Goal: Task Accomplishment & Management: Use online tool/utility

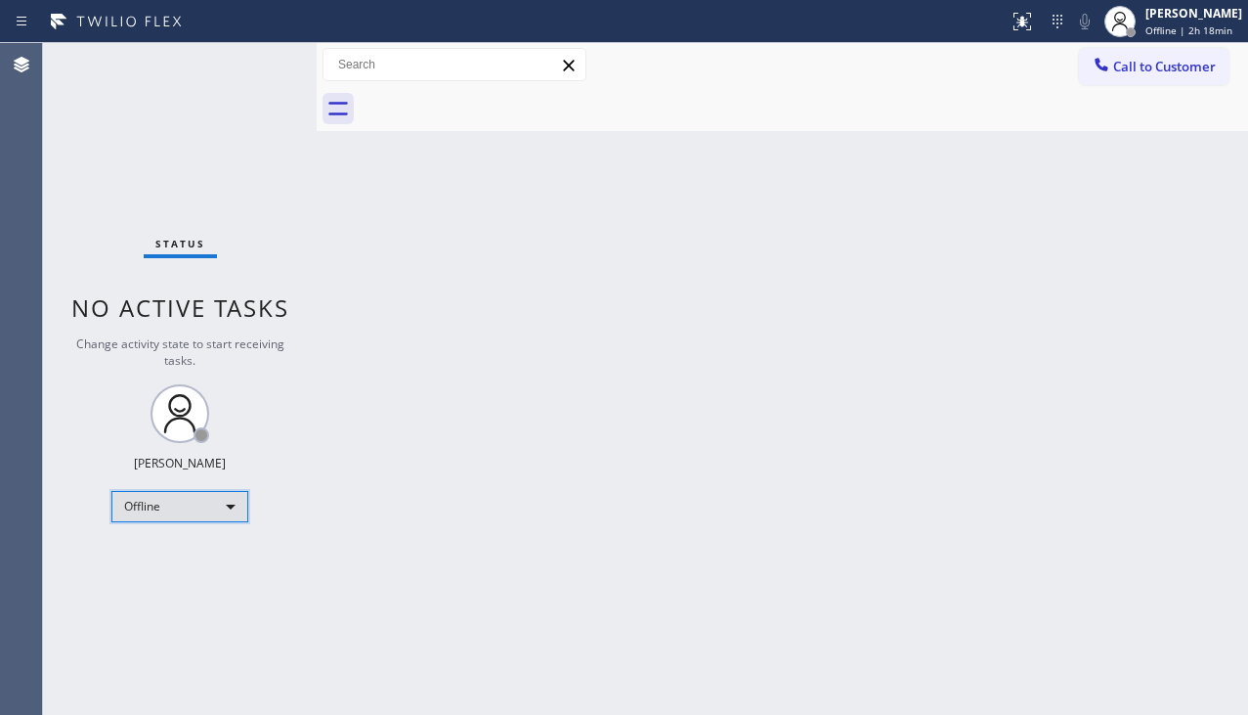
click at [220, 499] on div "Offline" at bounding box center [179, 506] width 137 height 31
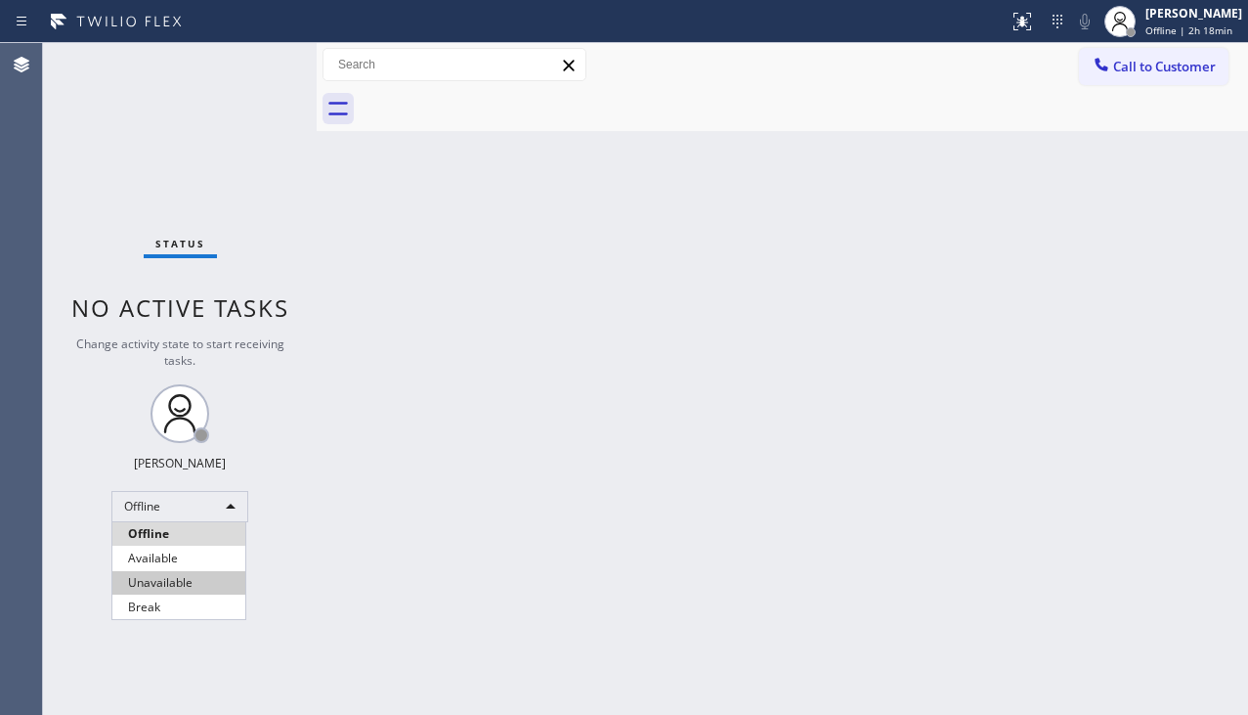
click at [178, 577] on li "Unavailable" at bounding box center [178, 582] width 133 height 23
click at [317, 570] on div at bounding box center [317, 379] width 0 height 672
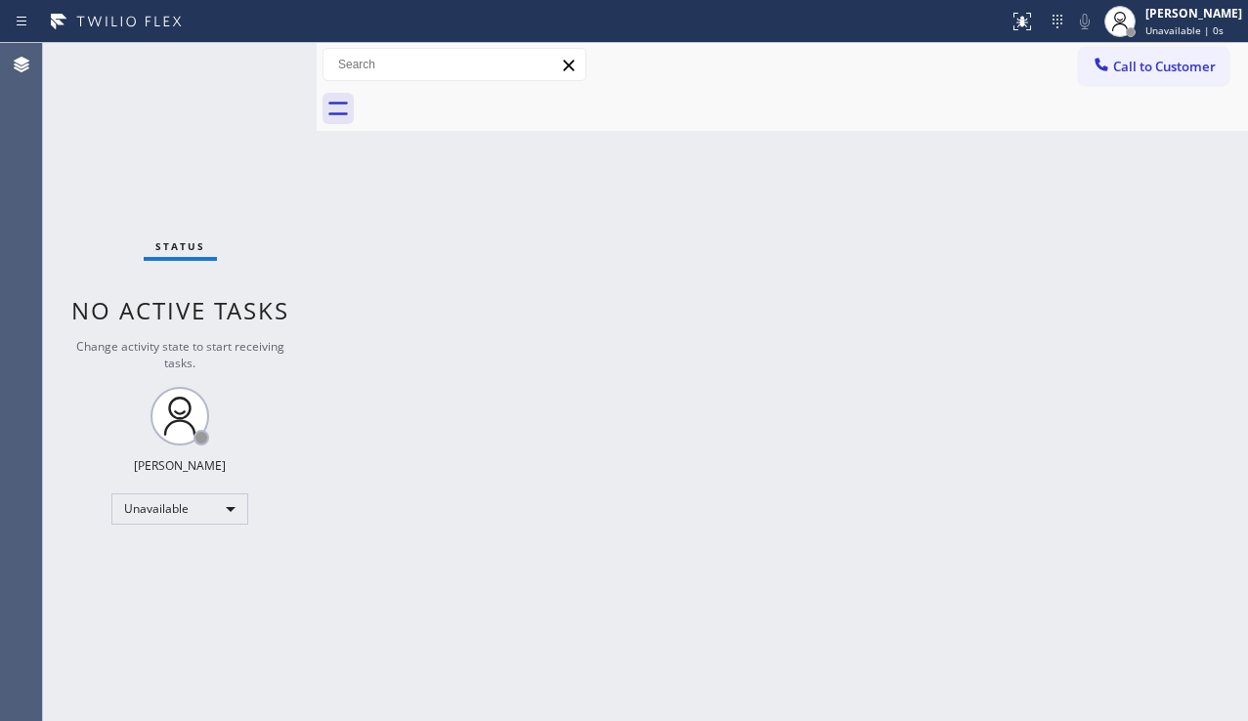
click at [1134, 288] on div "Back to Dashboard Change Sender ID Customers Technicians Select a contact Outbo…" at bounding box center [783, 382] width 932 height 678
click at [1102, 72] on icon at bounding box center [1102, 65] width 20 height 20
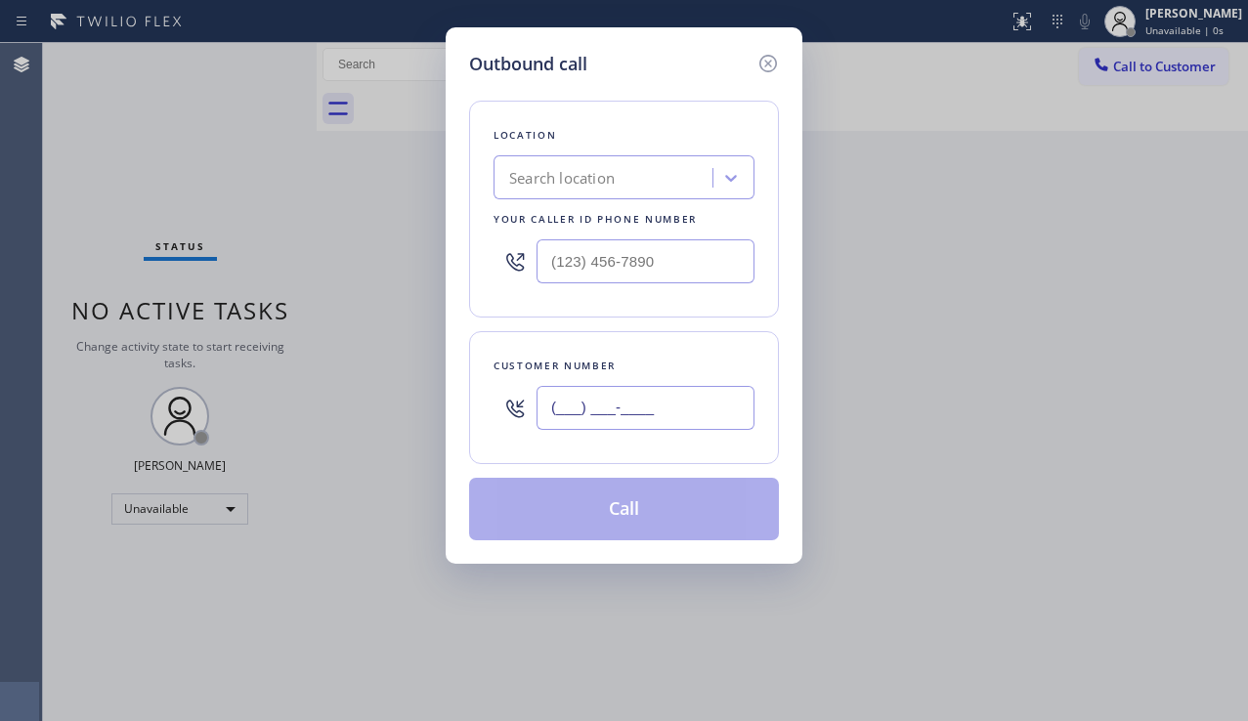
click at [584, 420] on input "(___) ___-____" at bounding box center [646, 408] width 218 height 44
paste input "176) 066-0075"
type input "(176) 066-0075"
click at [1172, 460] on div "Outbound call Location Search location Your caller id phone number Customer num…" at bounding box center [624, 360] width 1248 height 721
click at [558, 186] on div "Search location" at bounding box center [562, 178] width 106 height 22
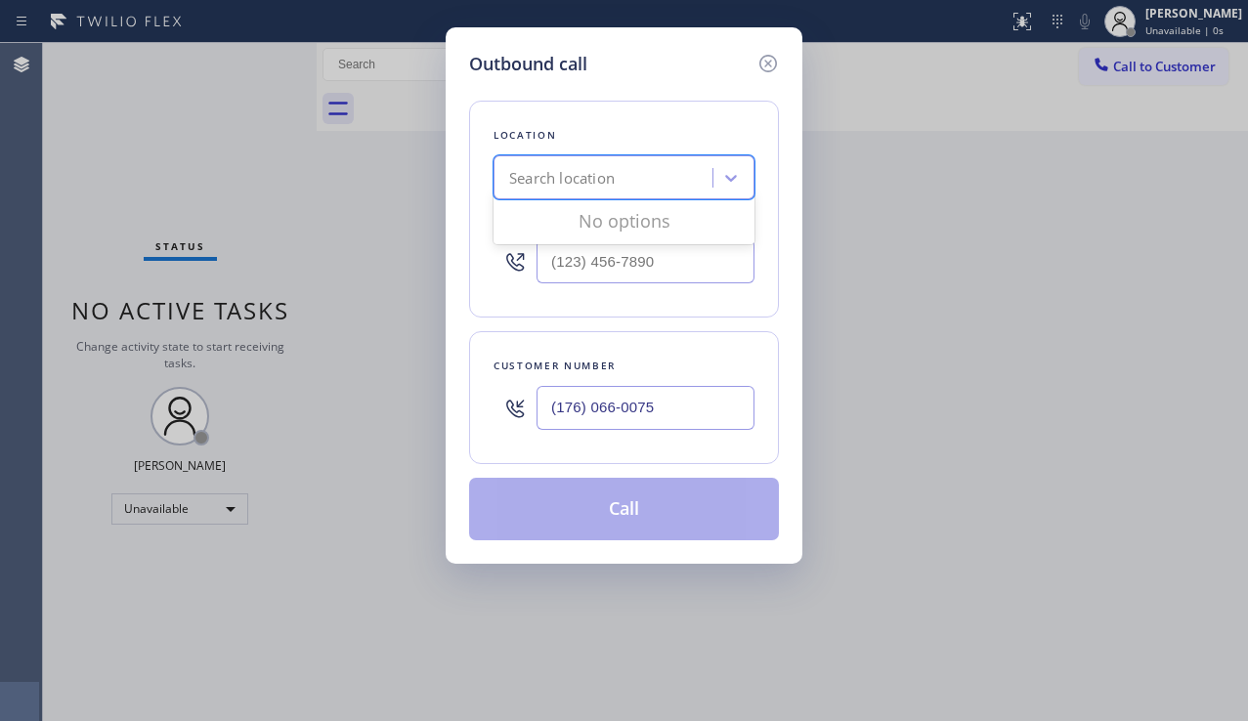
paste input "E Appliance Repair and HVAC [GEOGRAPHIC_DATA]"
type input "E Appliance Repair and HVAC [GEOGRAPHIC_DATA]"
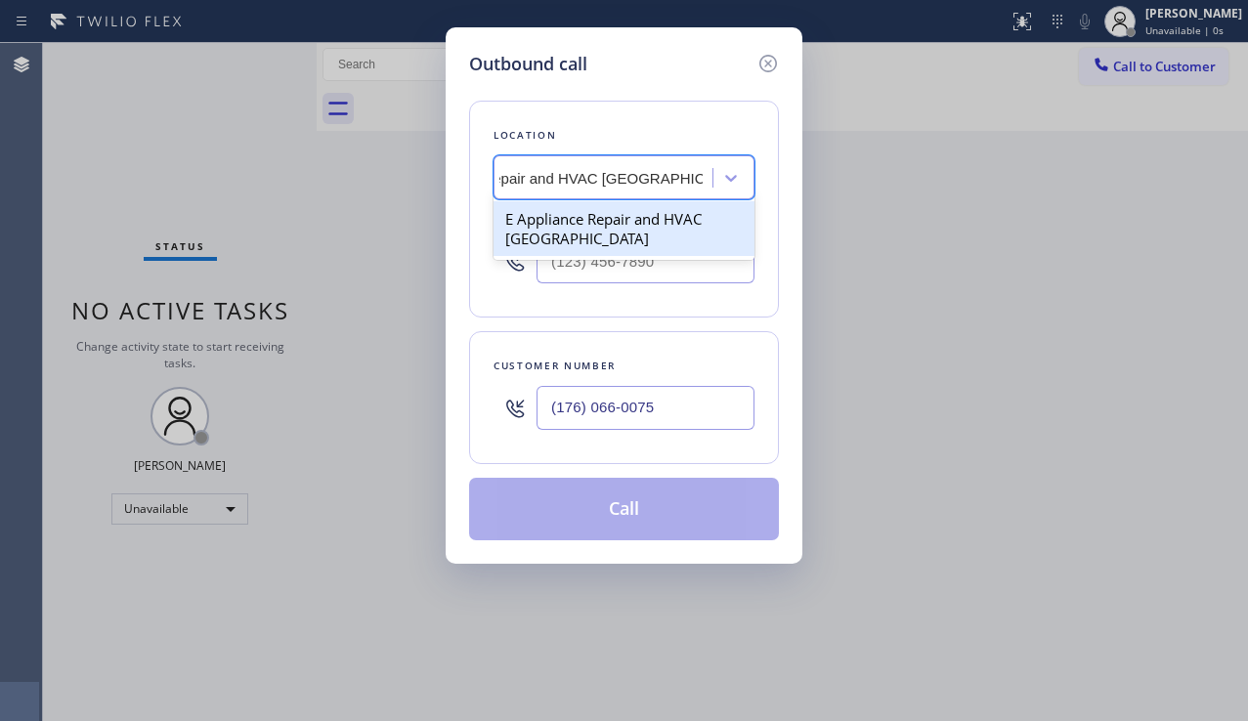
click at [584, 226] on div "E Appliance Repair and HVAC [GEOGRAPHIC_DATA]" at bounding box center [624, 228] width 261 height 55
type input "[PHONE_NUMBER]"
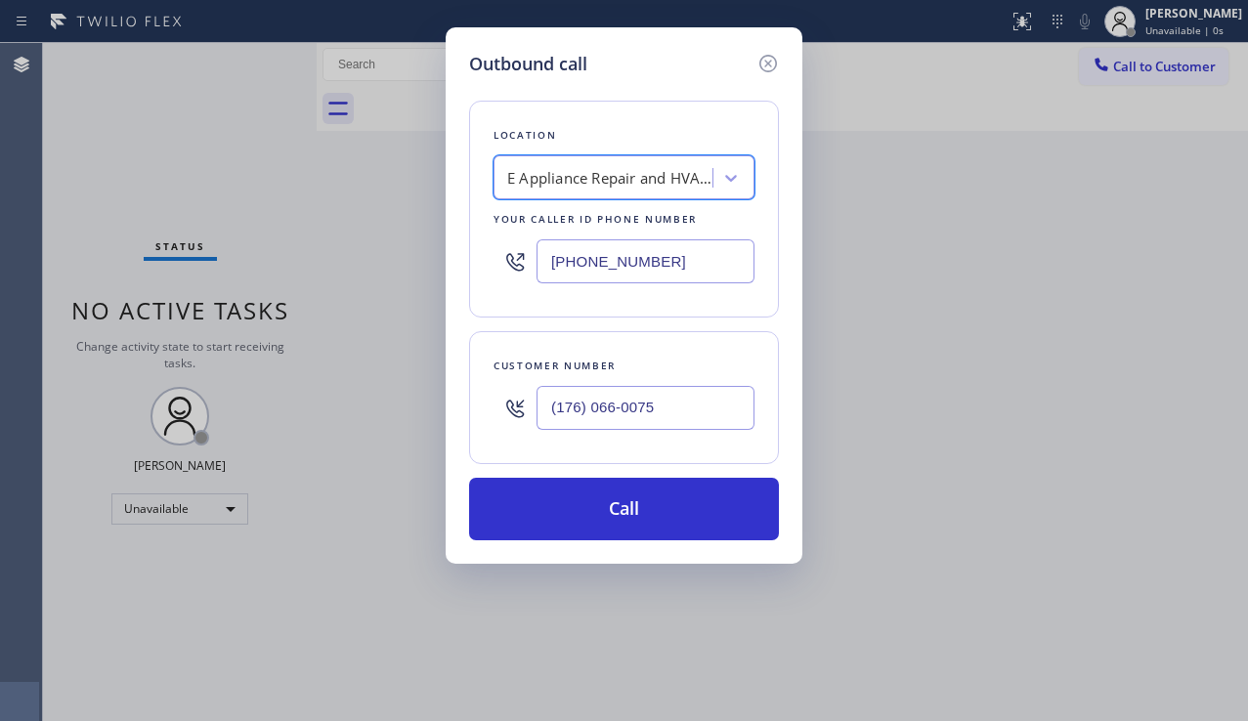
scroll to position [0, 2]
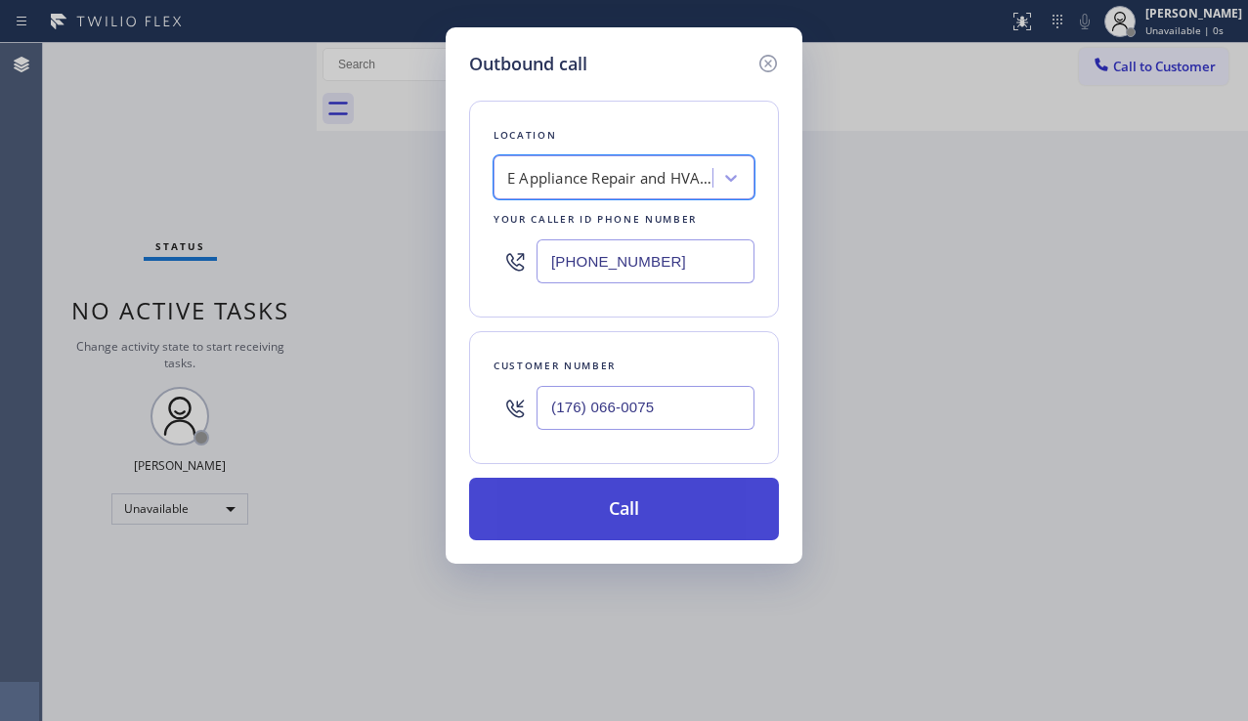
click at [574, 518] on button "Call" at bounding box center [624, 509] width 310 height 63
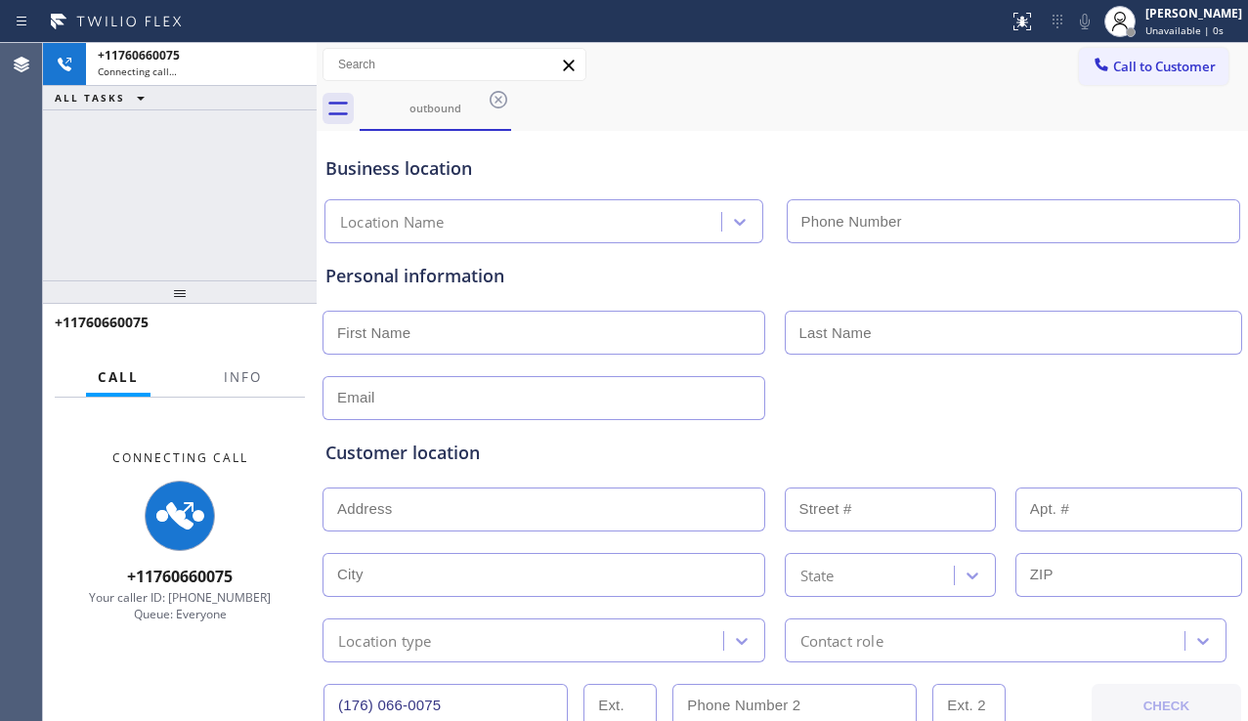
type input "[PHONE_NUMBER]"
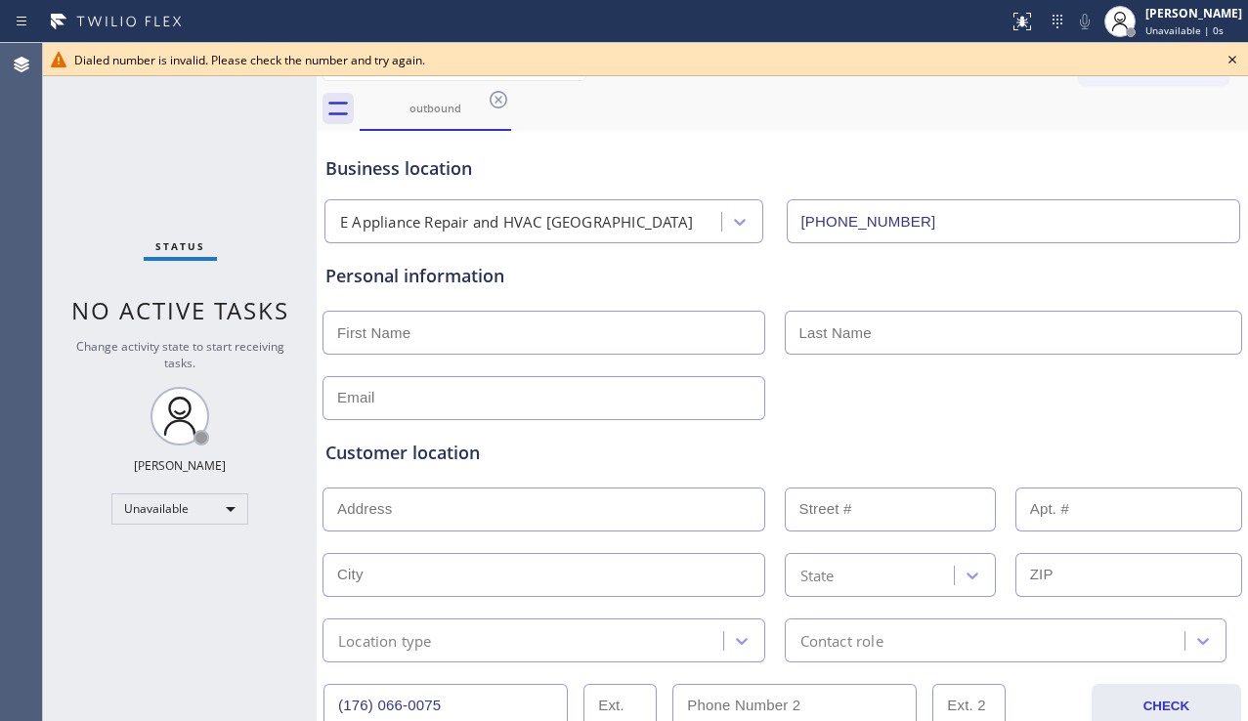
drag, startPoint x: 1152, startPoint y: 394, endPoint x: 1147, endPoint y: 344, distance: 50.2
click at [1151, 391] on div at bounding box center [783, 396] width 924 height 48
click at [1235, 59] on icon at bounding box center [1232, 59] width 23 height 23
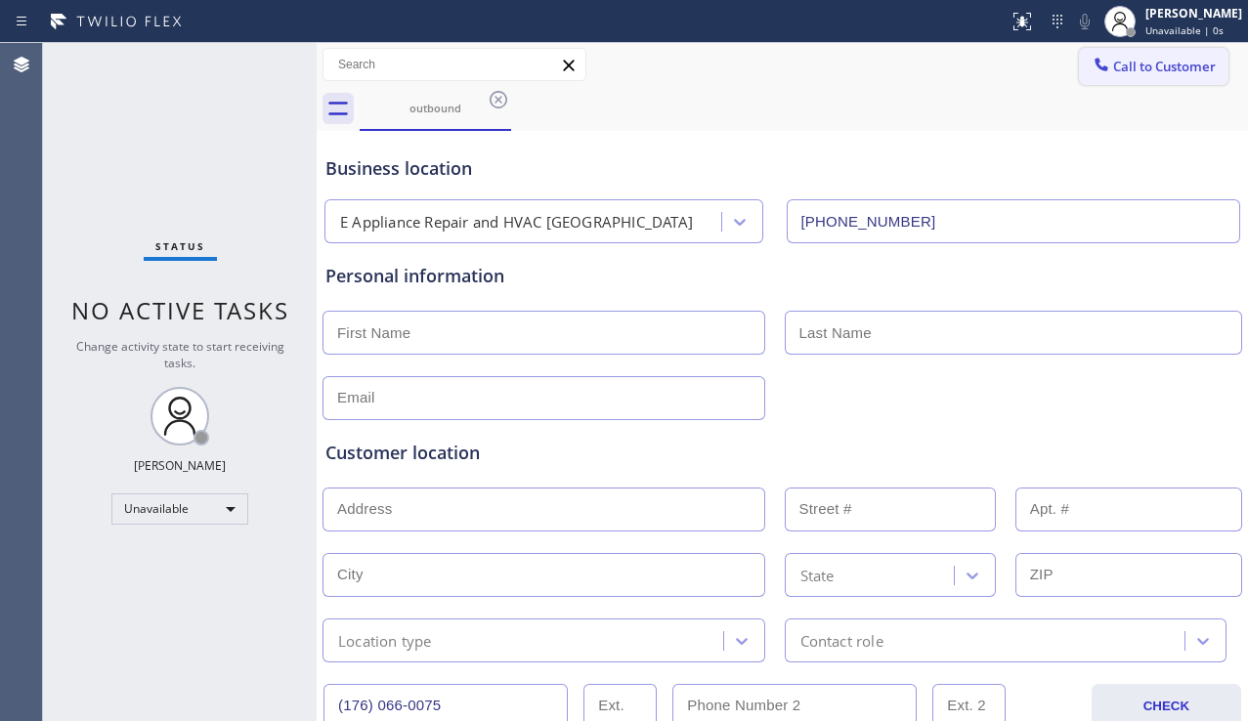
click at [1174, 60] on span "Call to Customer" at bounding box center [1164, 67] width 103 height 18
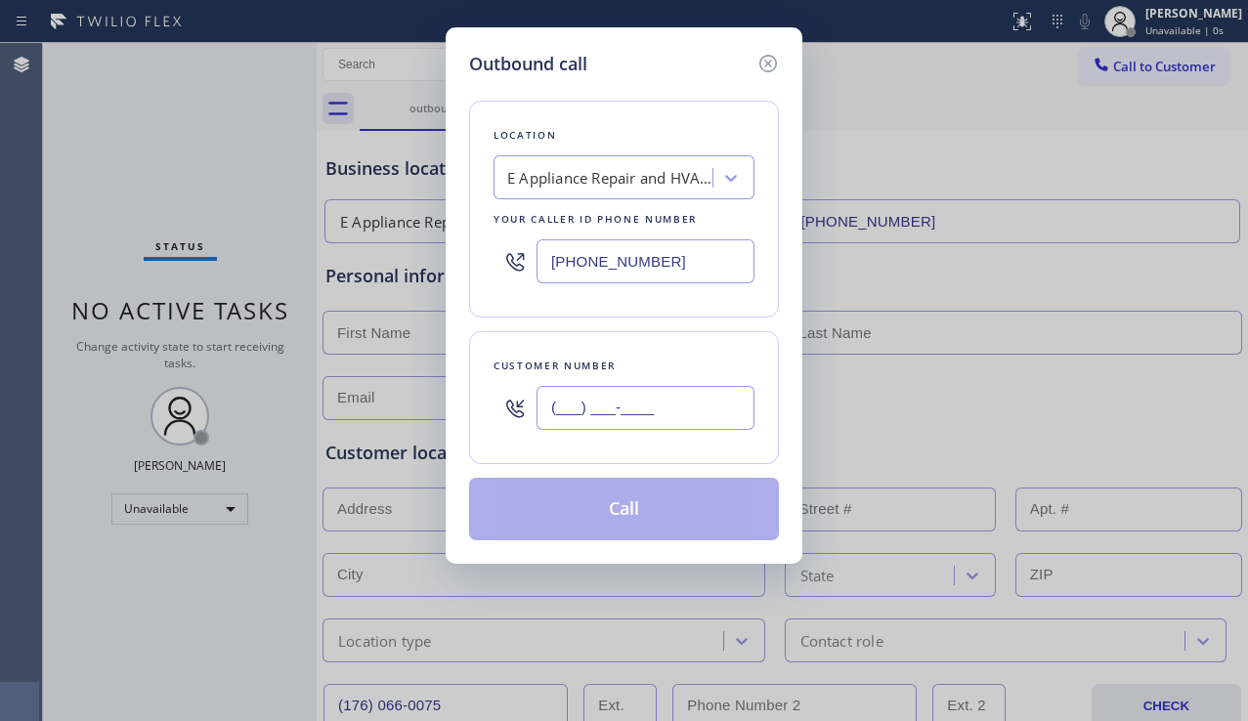
click at [567, 395] on input "(___) ___-____" at bounding box center [646, 408] width 218 height 44
click at [547, 408] on input "(___) ___-____" at bounding box center [646, 408] width 218 height 44
paste input "760) 660-0752"
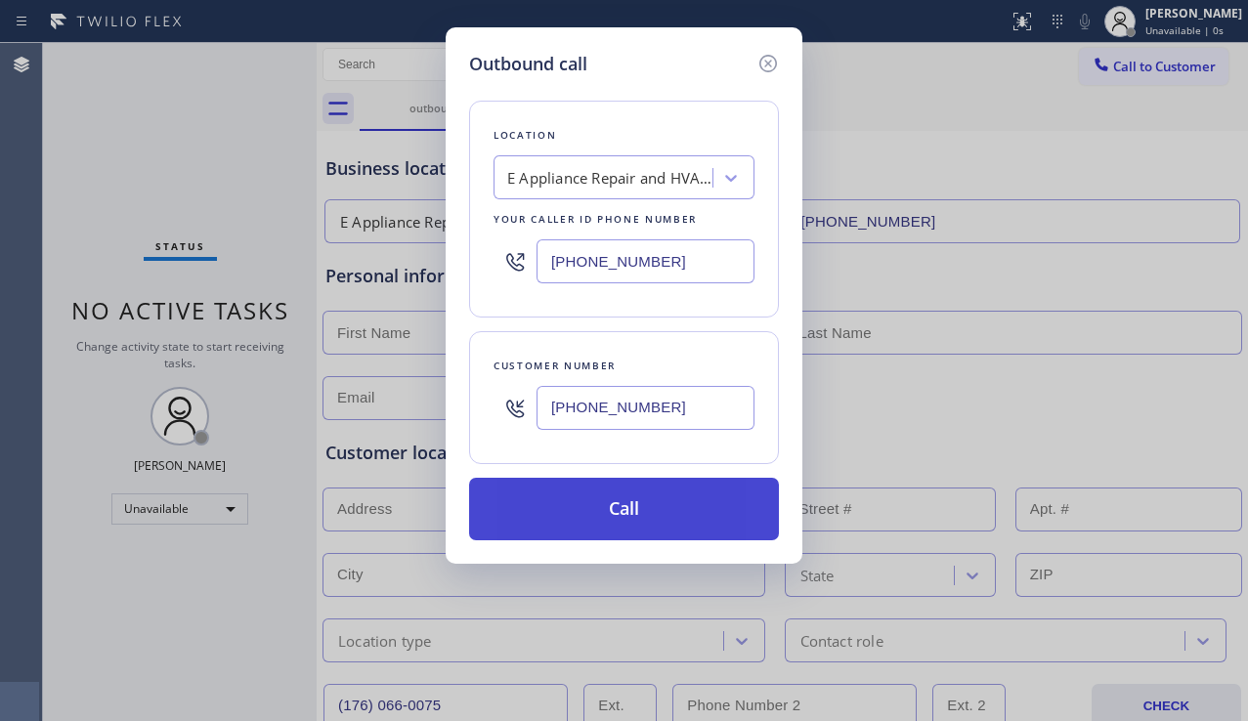
type input "[PHONE_NUMBER]"
click at [618, 522] on button "Call" at bounding box center [624, 509] width 310 height 63
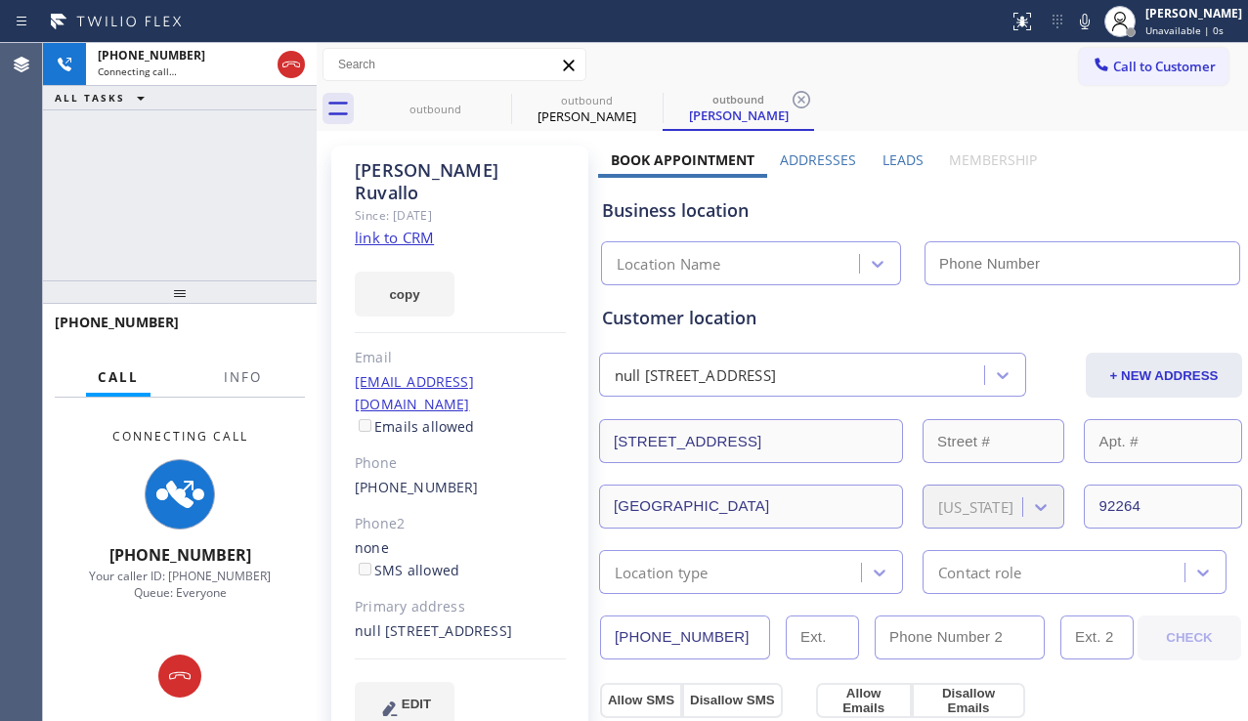
click at [881, 169] on div "Leads" at bounding box center [902, 164] width 66 height 27
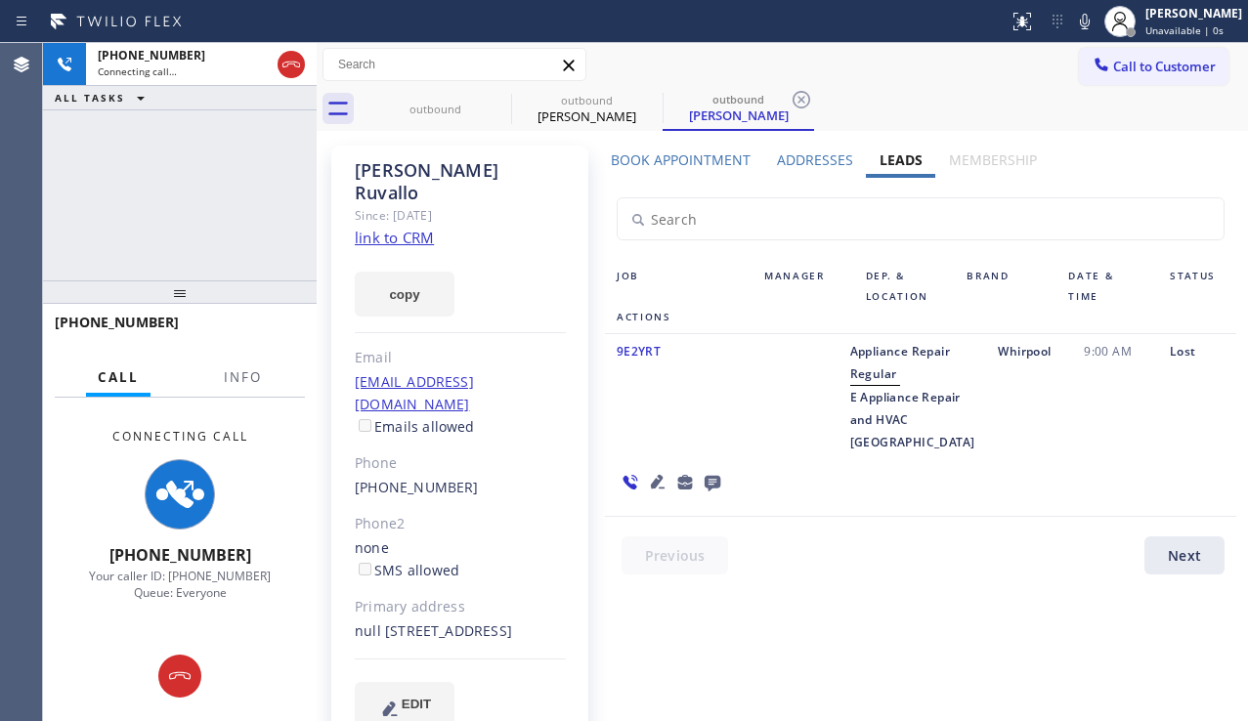
click at [670, 470] on icon at bounding box center [657, 481] width 23 height 23
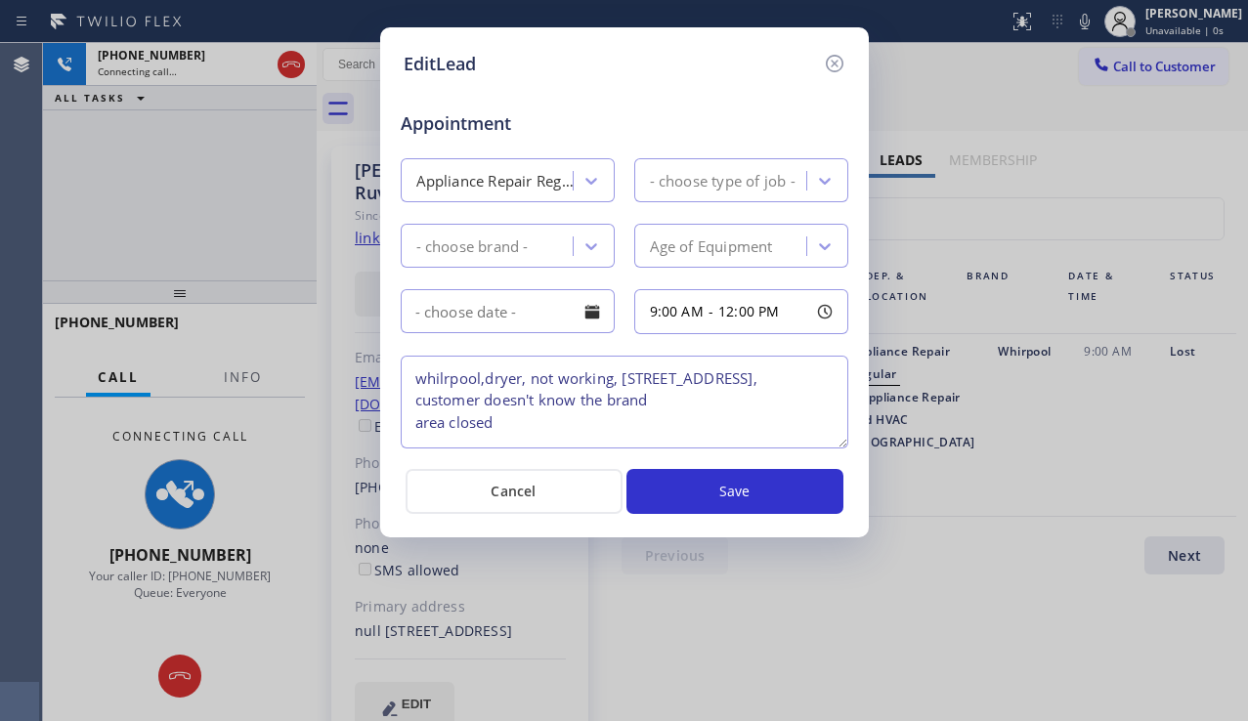
type textarea "whilrpool,dryer, not working, [STREET_ADDRESS], customer doesn't know the brand…"
click at [833, 53] on icon at bounding box center [834, 63] width 23 height 23
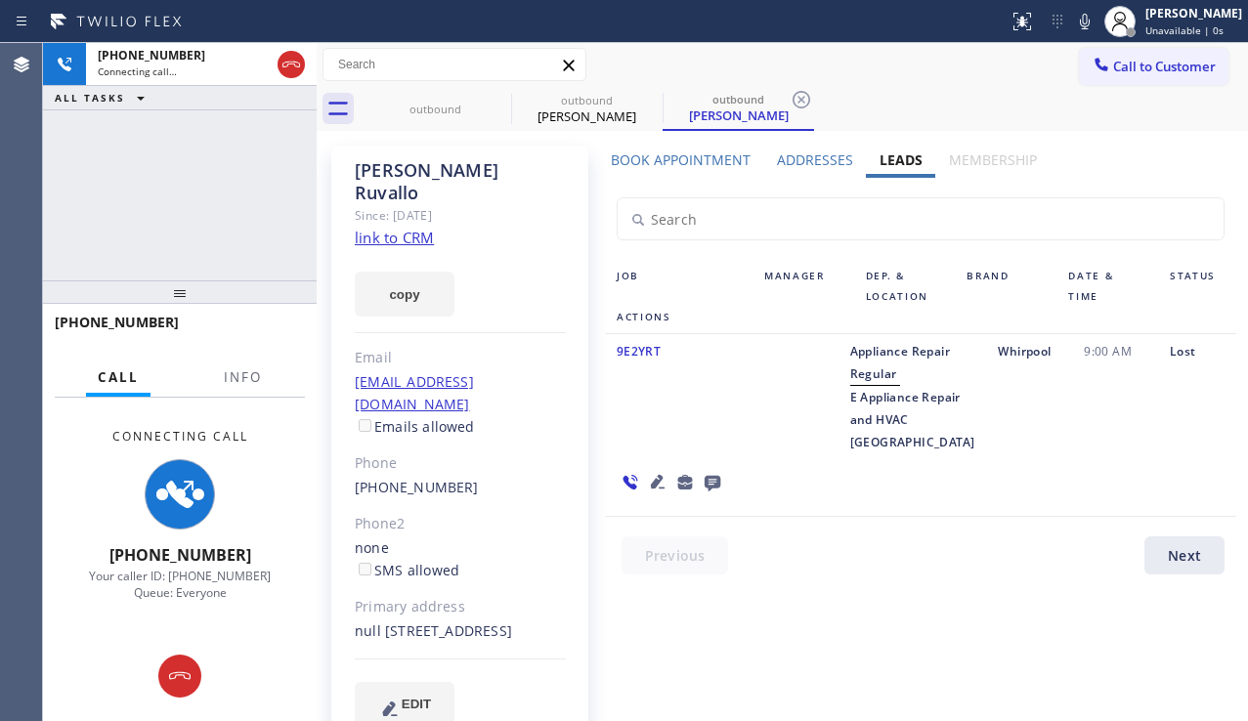
click at [720, 476] on icon at bounding box center [713, 484] width 16 height 16
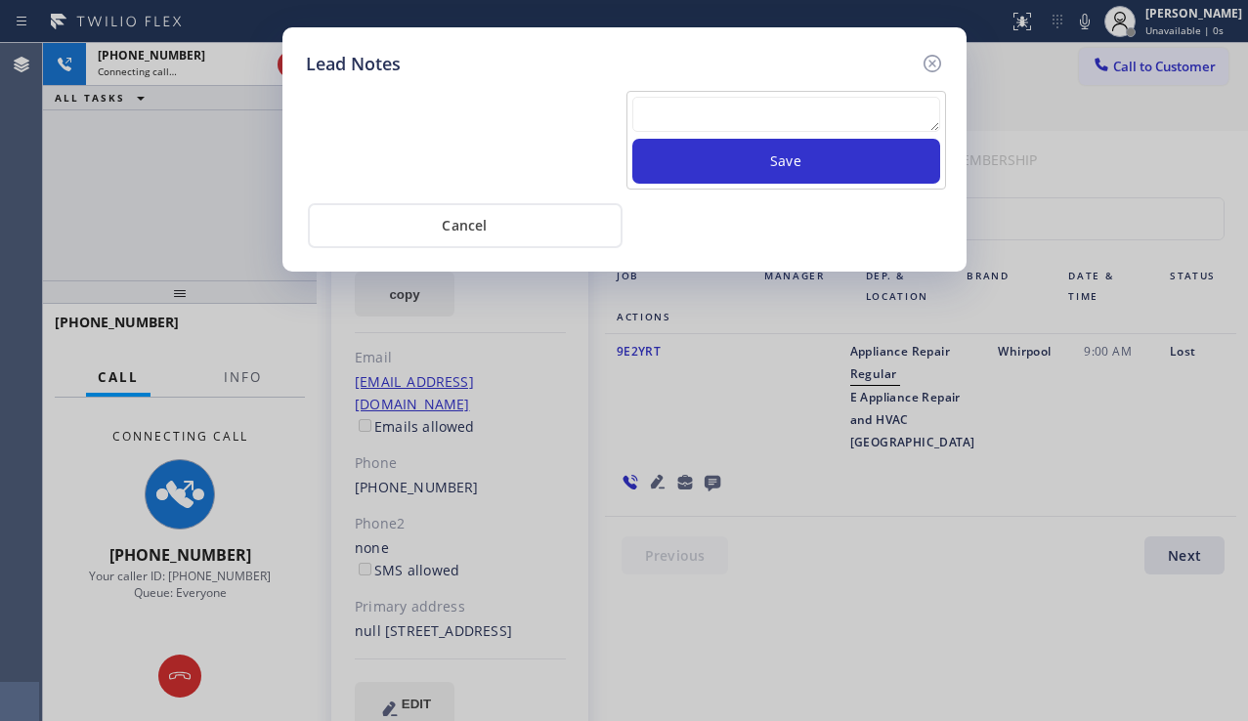
click at [675, 123] on textarea at bounding box center [786, 114] width 308 height 35
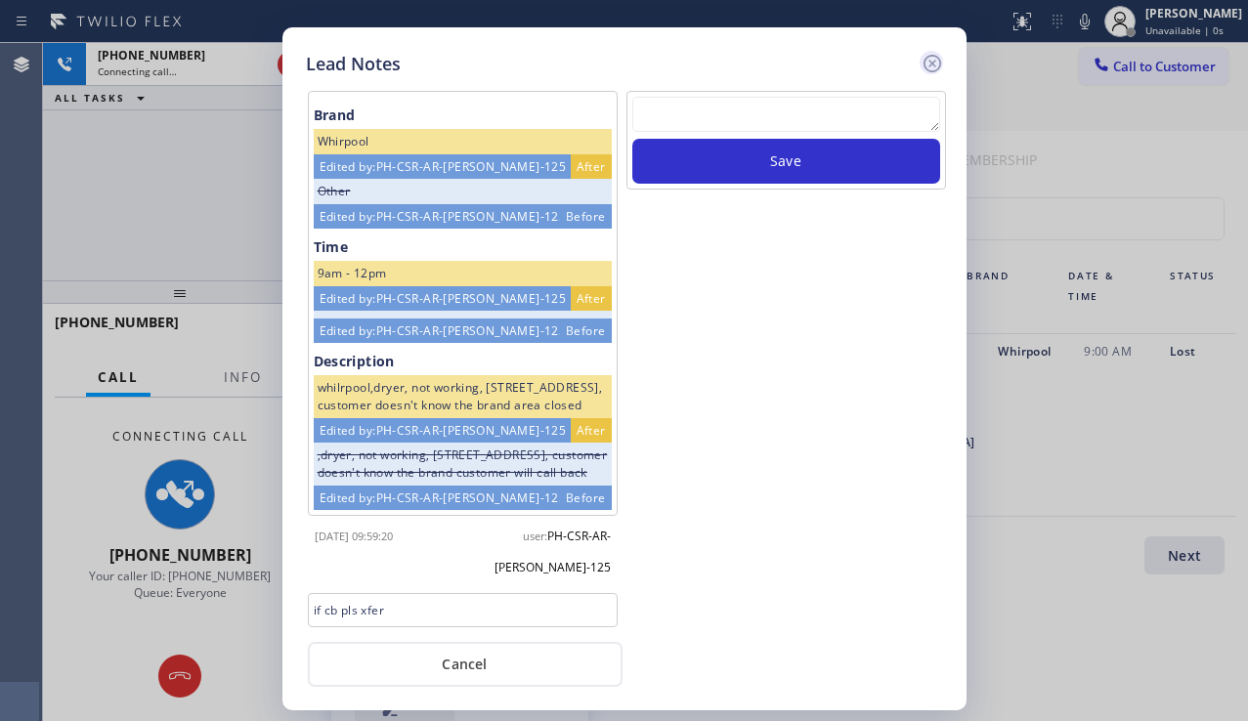
click at [928, 65] on icon at bounding box center [932, 63] width 23 height 23
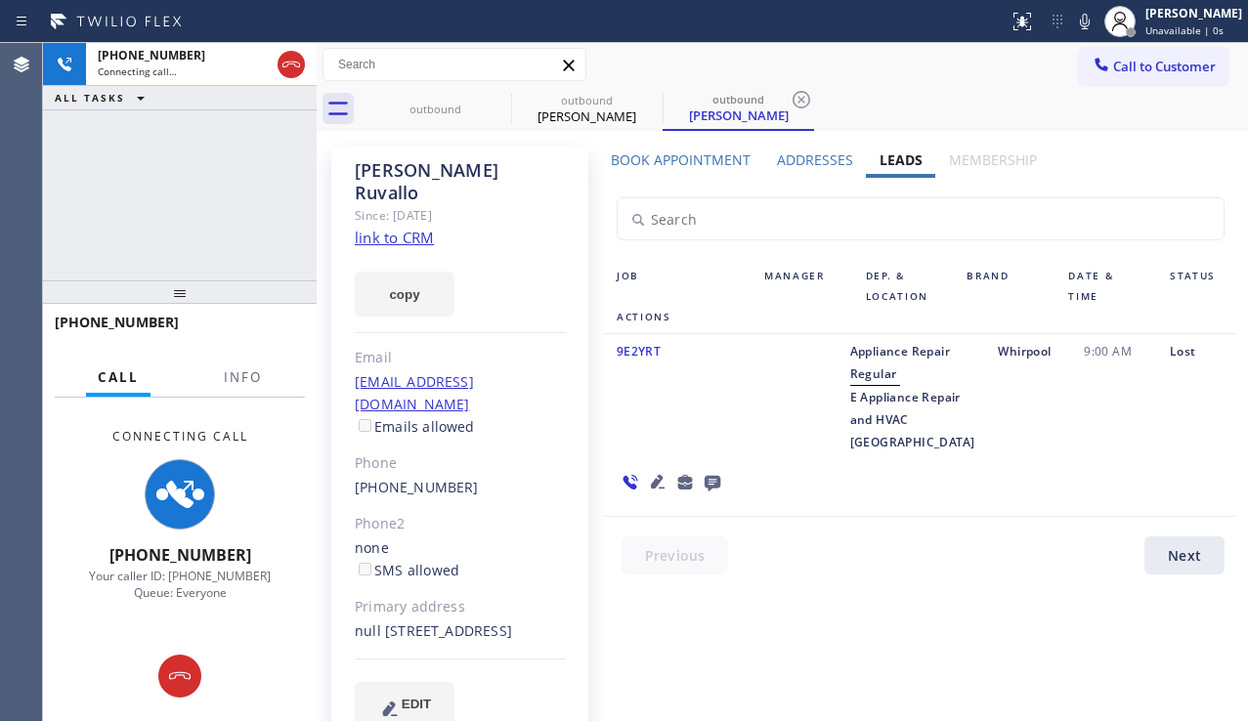
drag, startPoint x: 395, startPoint y: 613, endPoint x: 357, endPoint y: 612, distance: 38.1
click at [357, 621] on div "null [STREET_ADDRESS]" at bounding box center [460, 632] width 211 height 22
copy div "92264"
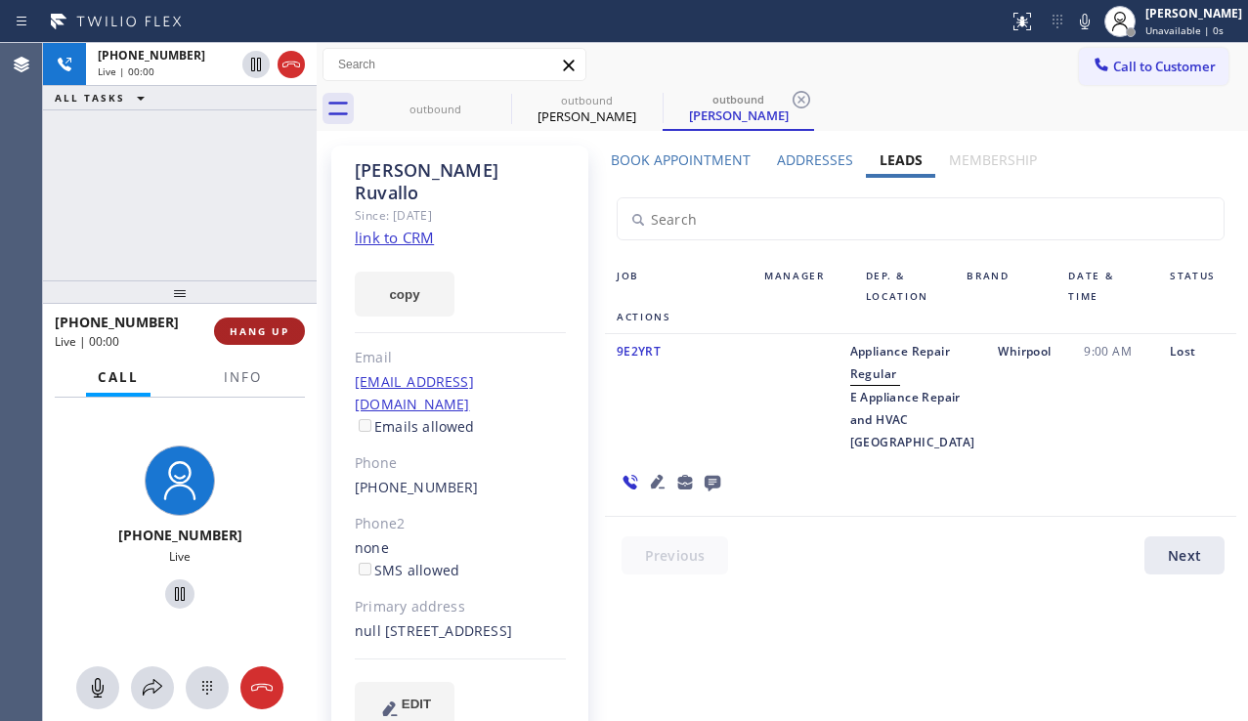
click at [269, 335] on span "HANG UP" at bounding box center [260, 332] width 60 height 14
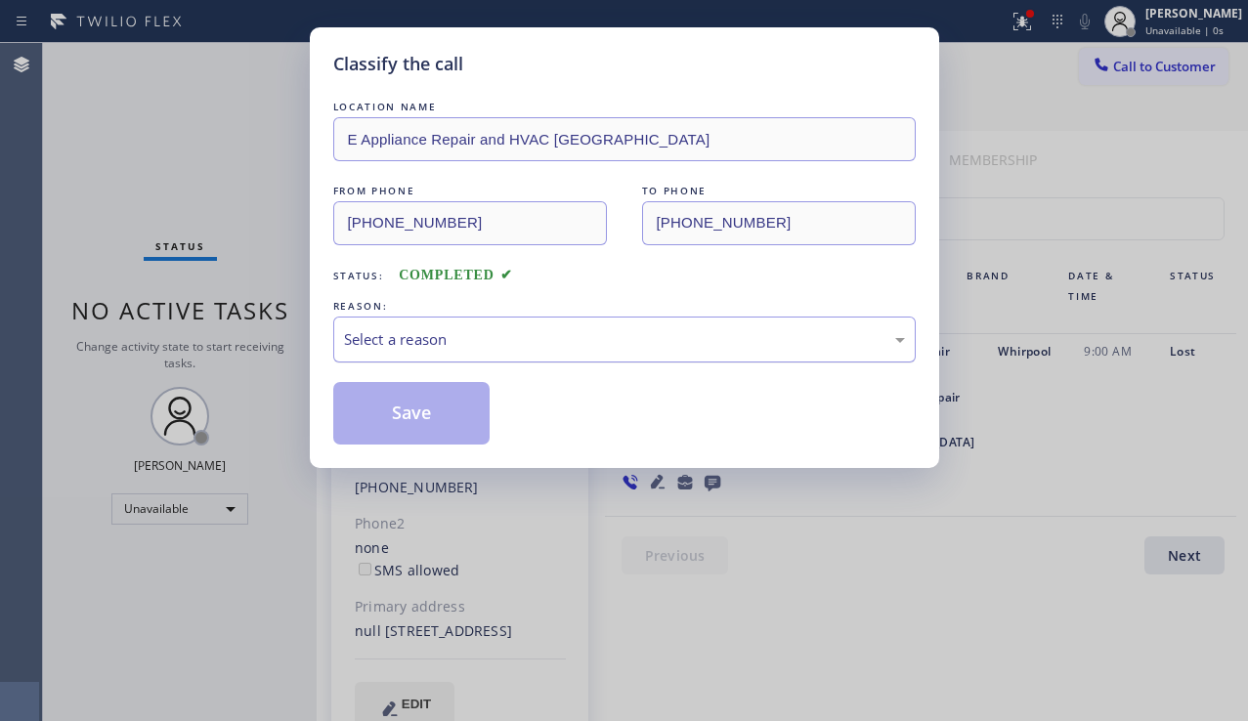
click at [507, 350] on div "Select a reason" at bounding box center [624, 339] width 561 height 22
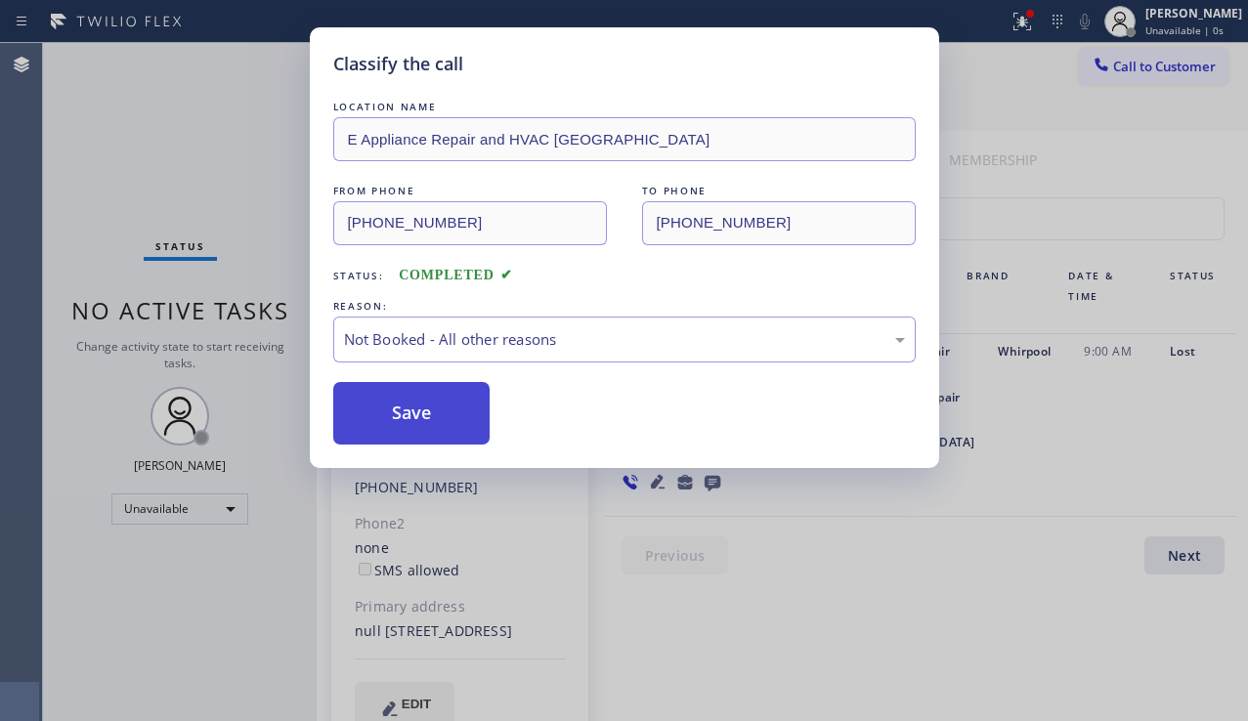
click at [438, 413] on button "Save" at bounding box center [411, 413] width 157 height 63
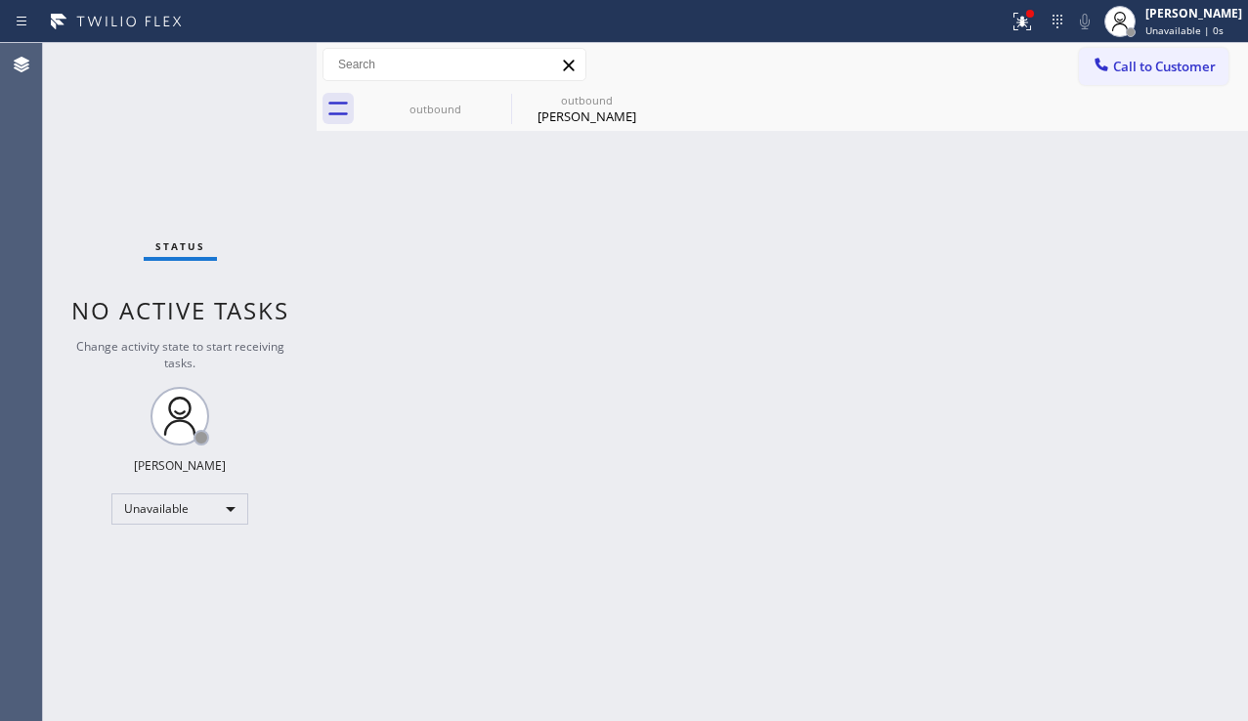
click at [1172, 453] on div "Back to Dashboard Change Sender ID Customers Technicians Select a contact Outbo…" at bounding box center [783, 382] width 932 height 678
click at [582, 387] on div "Back to Dashboard Change Sender ID Customers Technicians Select a contact Outbo…" at bounding box center [783, 382] width 932 height 678
click at [1109, 403] on div "Back to Dashboard Change Sender ID Customers Technicians Select a contact Outbo…" at bounding box center [783, 382] width 932 height 678
click at [1137, 82] on button "Call to Customer" at bounding box center [1154, 66] width 150 height 37
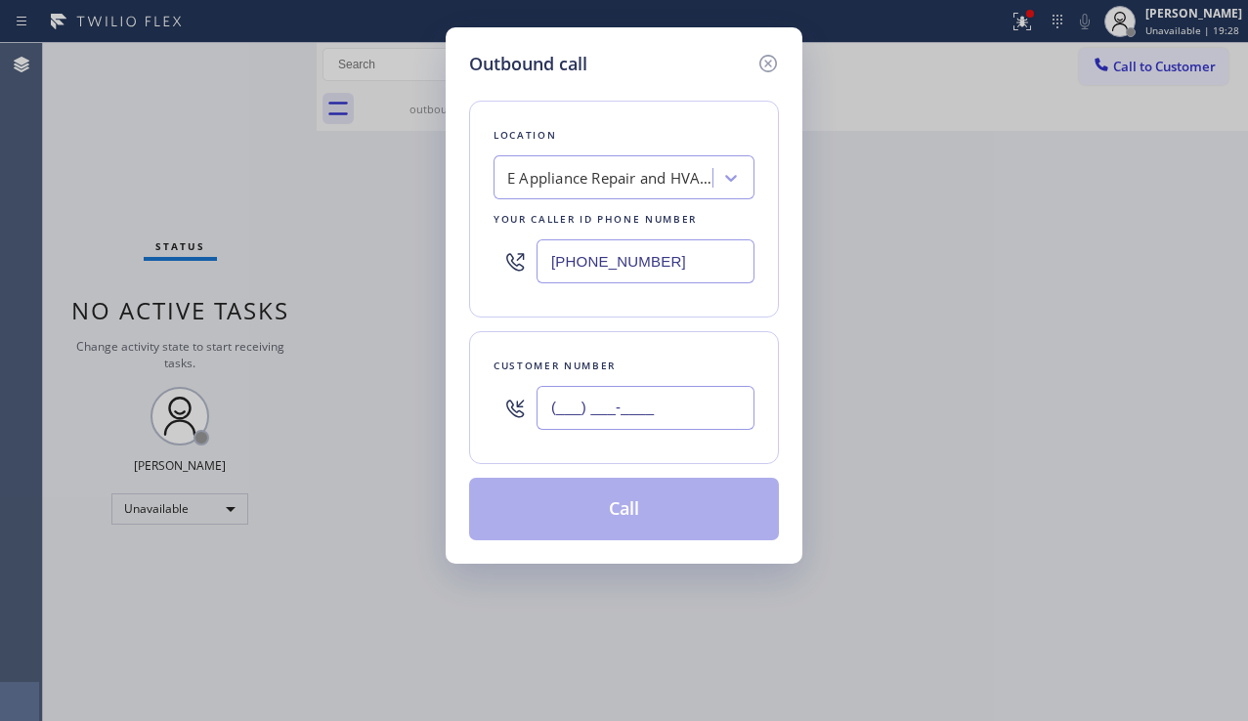
click at [603, 400] on input "(___) ___-____" at bounding box center [646, 408] width 218 height 44
paste input "760) 660-0752"
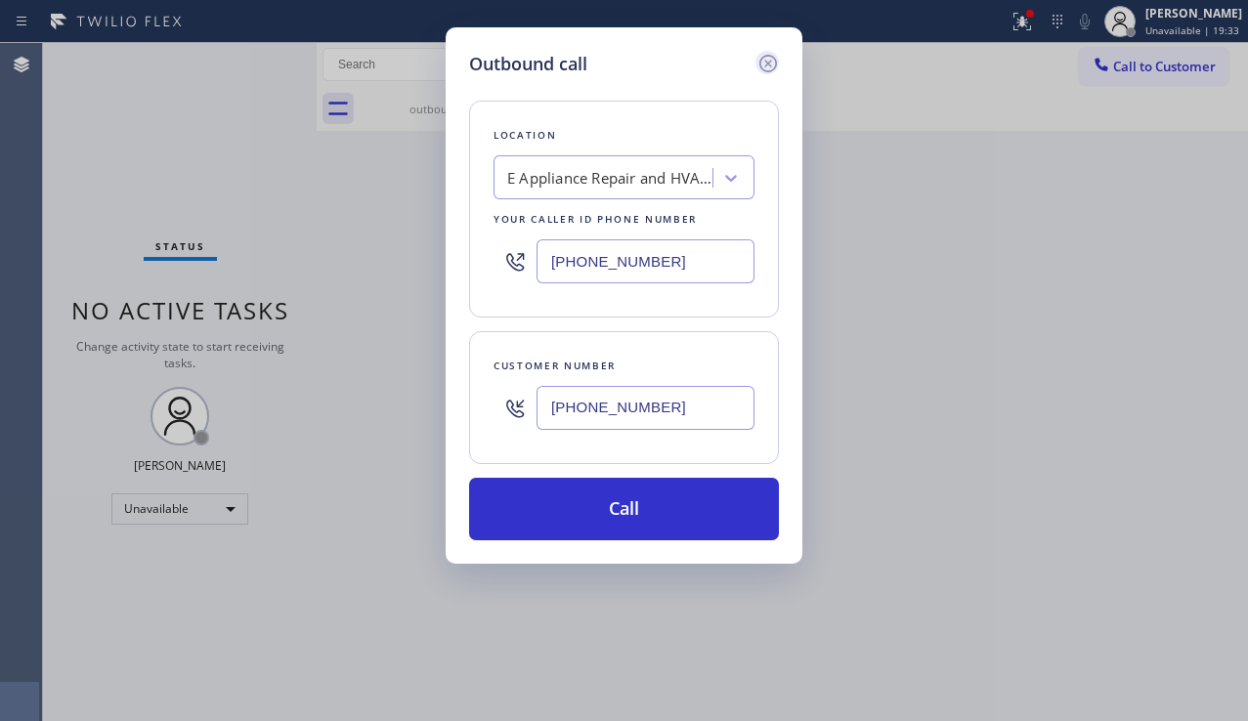
click at [764, 67] on icon at bounding box center [768, 63] width 23 height 23
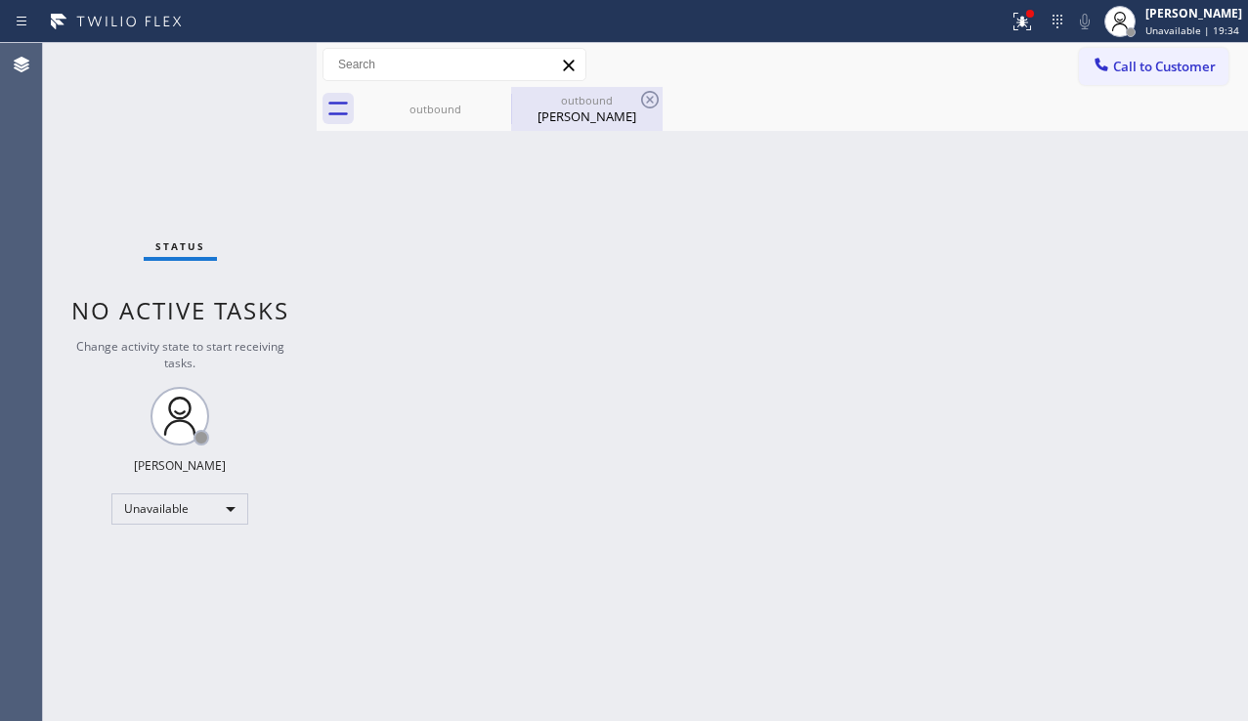
click at [584, 116] on div "[PERSON_NAME]" at bounding box center [587, 117] width 148 height 18
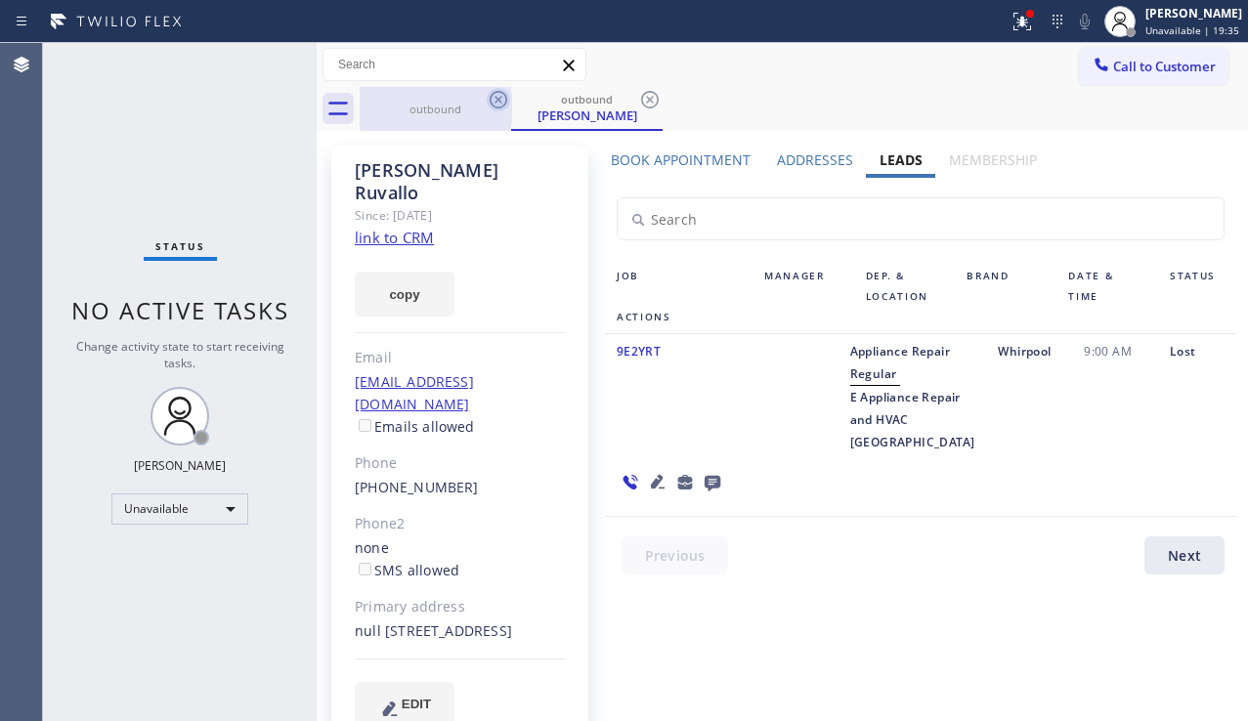
click at [492, 95] on icon at bounding box center [499, 100] width 18 height 18
click at [499, 99] on icon at bounding box center [499, 100] width 18 height 18
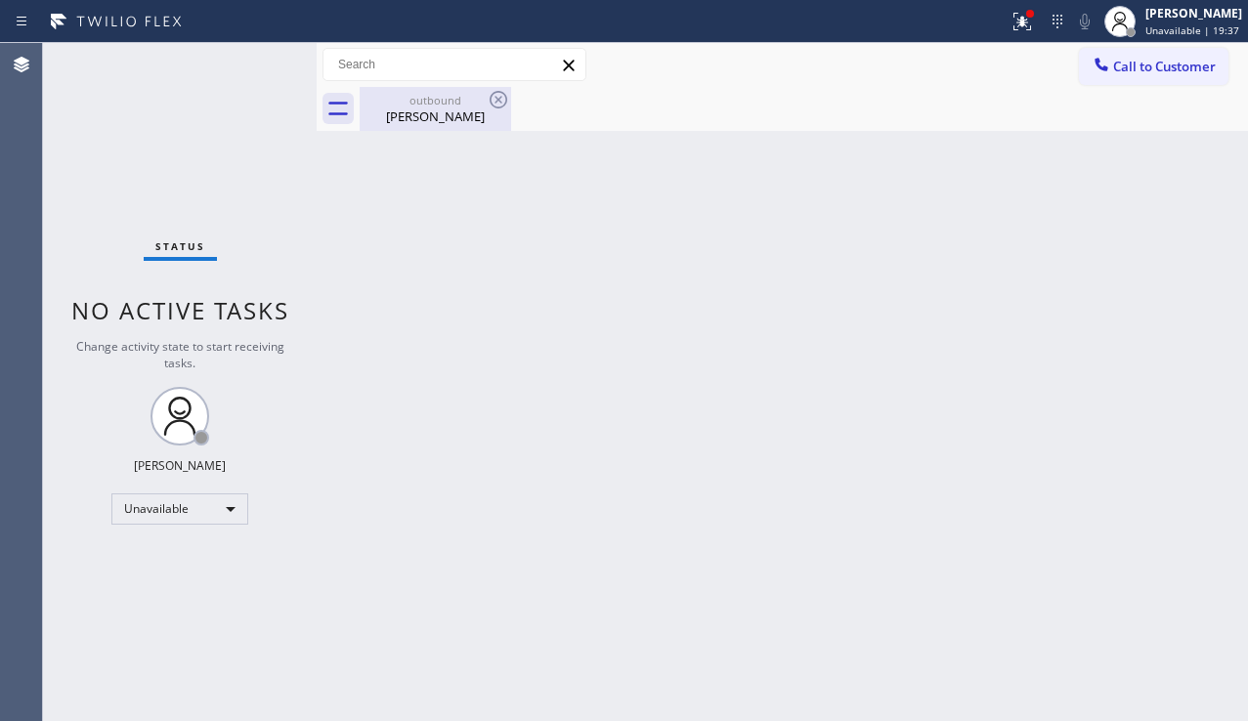
click at [428, 126] on div "outbound [PERSON_NAME]" at bounding box center [436, 109] width 148 height 44
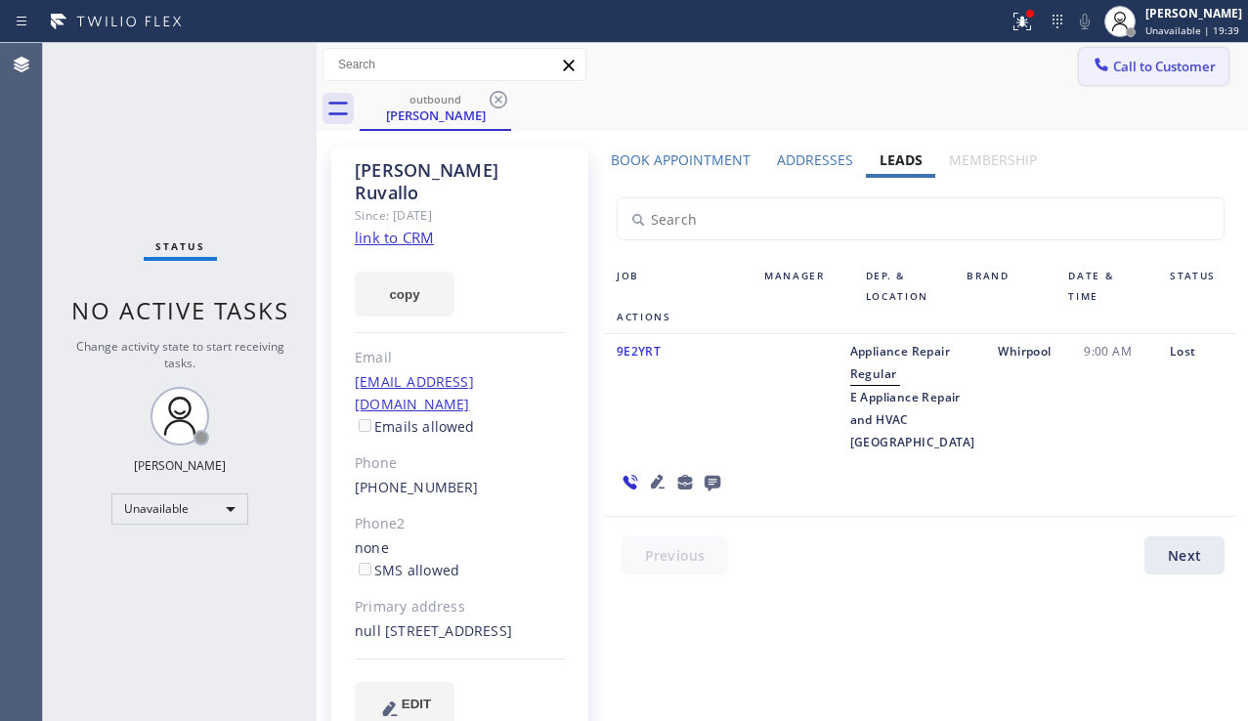
click at [1119, 54] on button "Call to Customer" at bounding box center [1154, 66] width 150 height 37
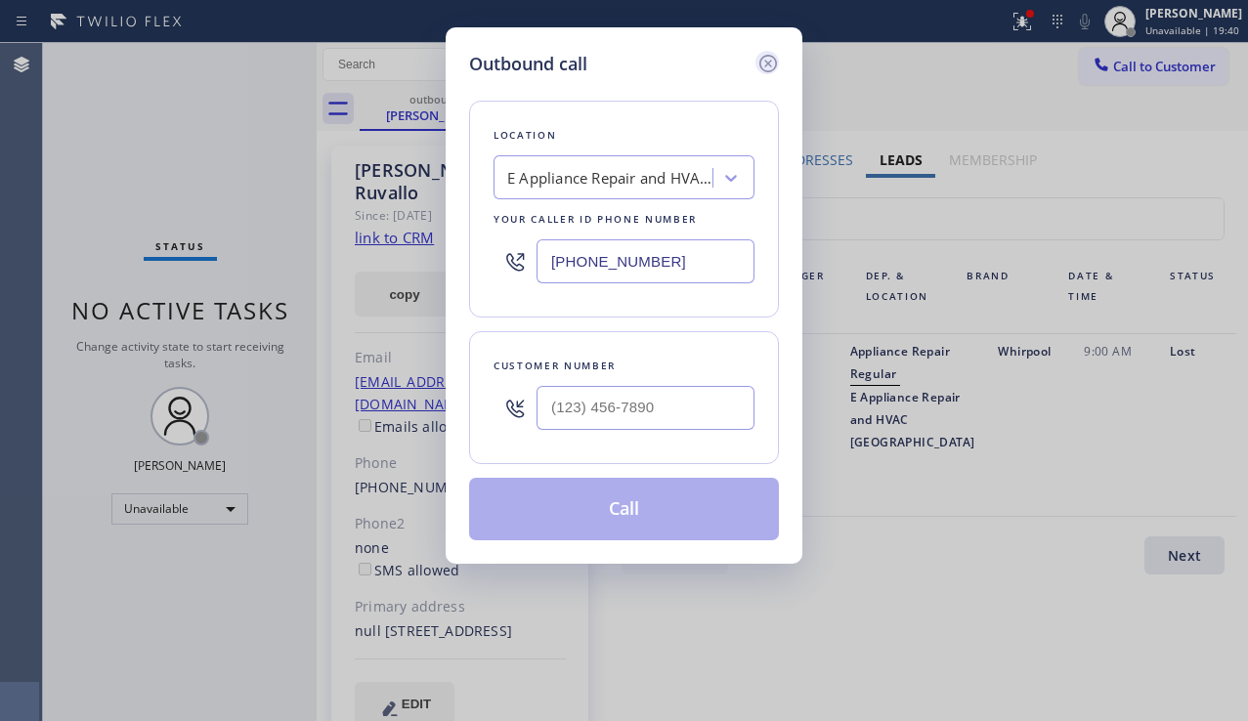
click at [767, 59] on icon at bounding box center [768, 63] width 23 height 23
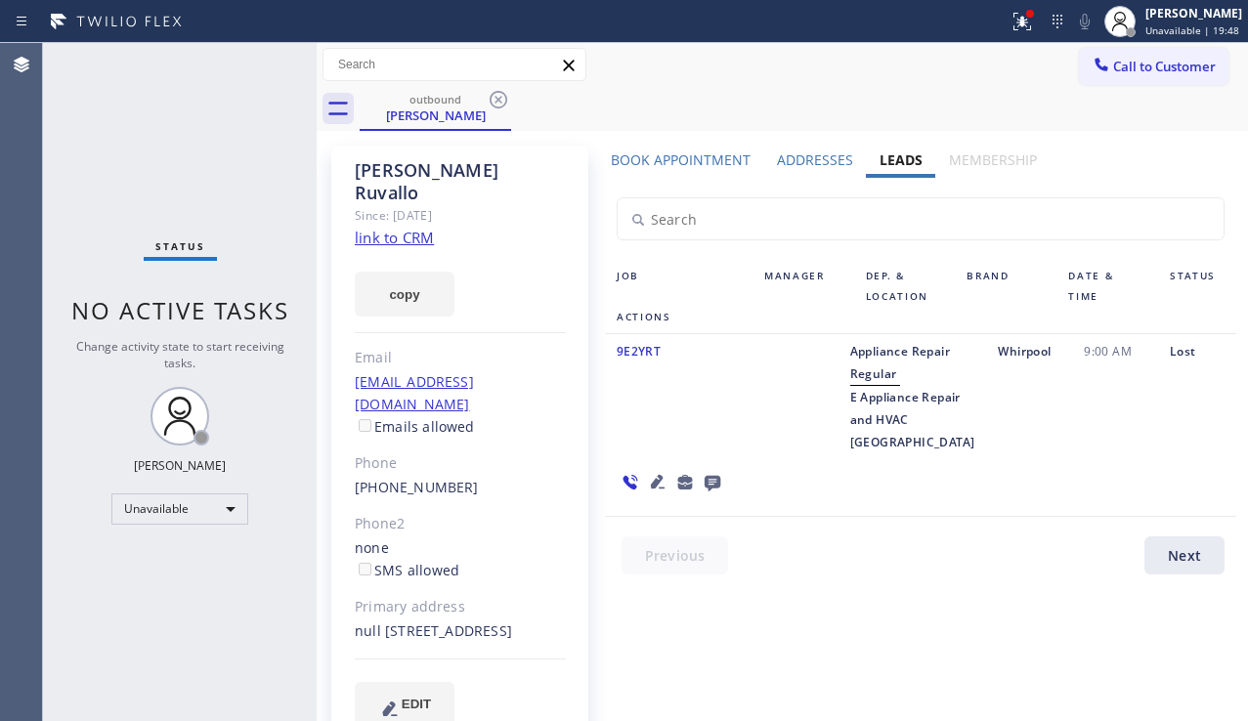
click at [170, 634] on div "Status No active tasks Change activity state to start receiving tasks. [PERSON_…" at bounding box center [180, 382] width 274 height 678
click at [76, 596] on div "Status No active tasks Change activity state to start receiving tasks. [PERSON_…" at bounding box center [180, 382] width 274 height 678
click at [737, 474] on div at bounding box center [671, 482] width 132 height 57
click at [1133, 72] on span "Call to Customer" at bounding box center [1164, 67] width 103 height 18
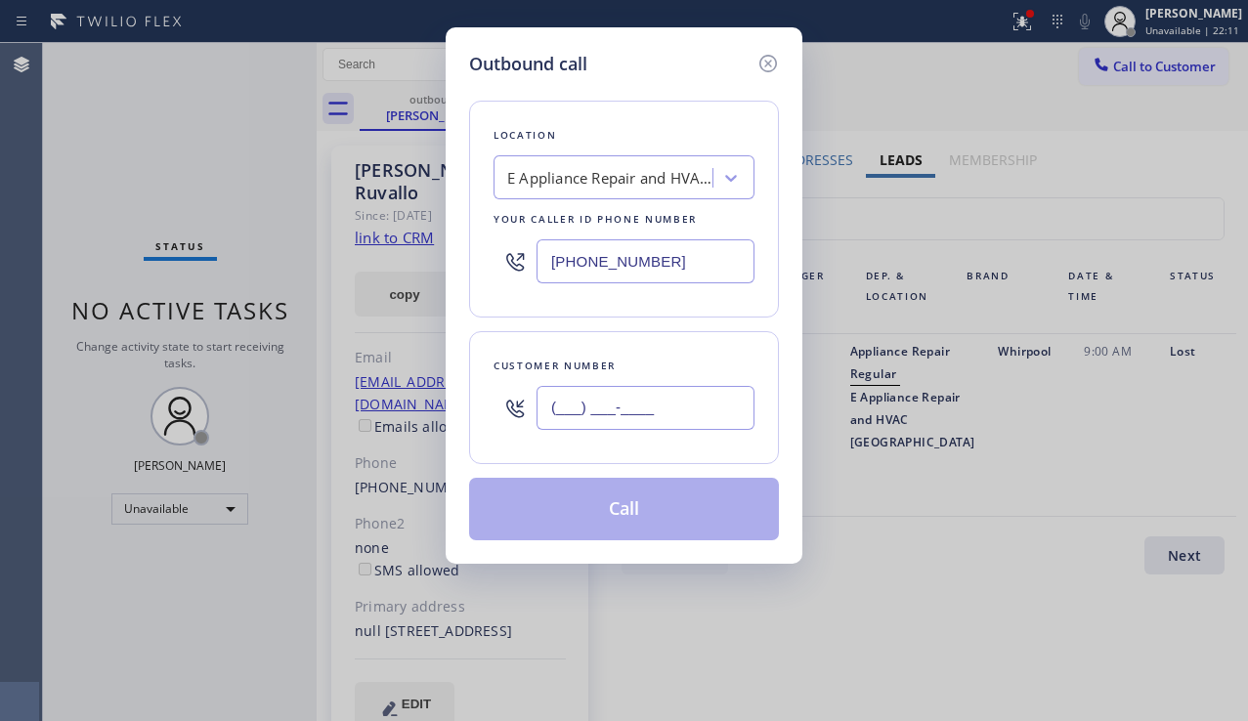
click at [569, 416] on input "(___) ___-____" at bounding box center [646, 408] width 218 height 44
paste input "760) 660-0752"
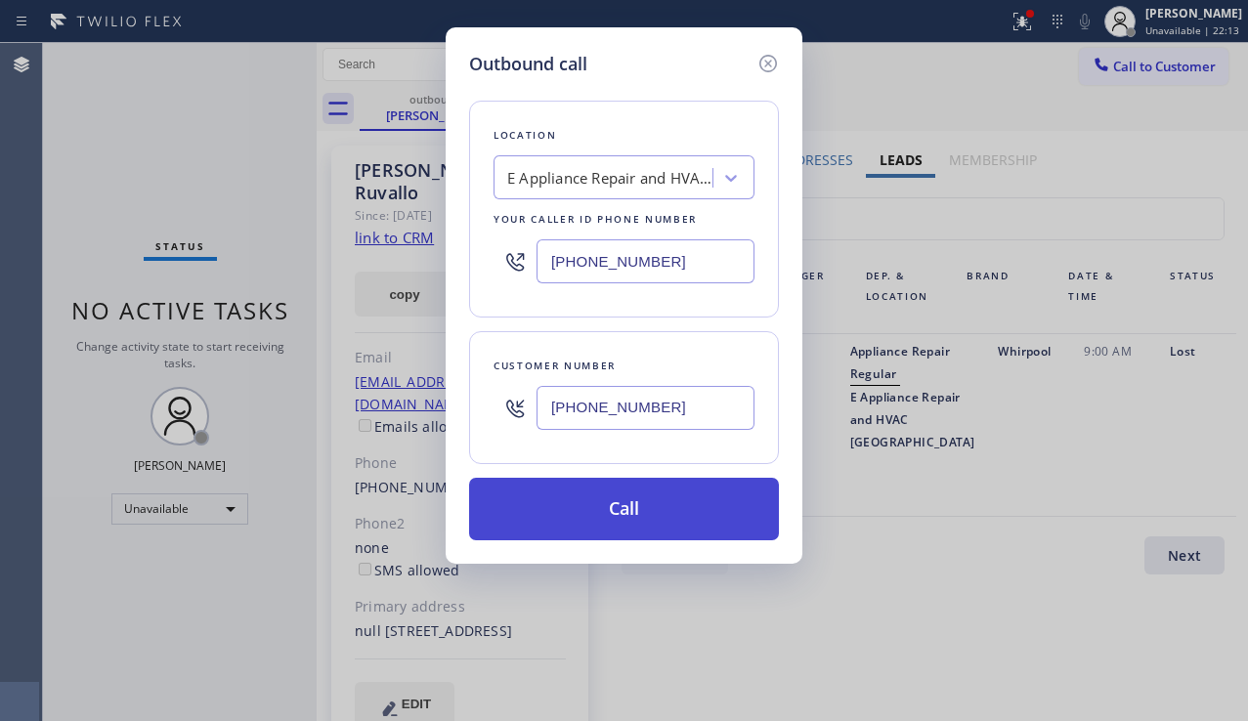
type input "[PHONE_NUMBER]"
click at [616, 511] on button "Call" at bounding box center [624, 509] width 310 height 63
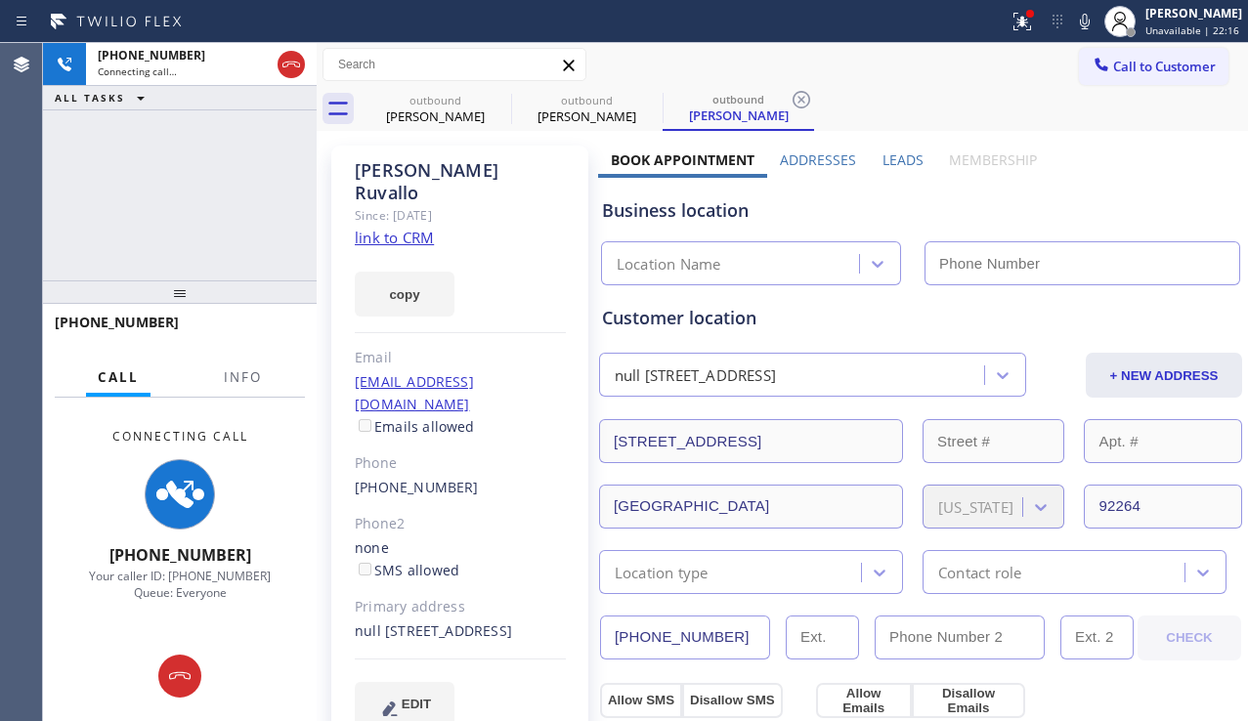
click at [890, 164] on label "Leads" at bounding box center [903, 160] width 41 height 19
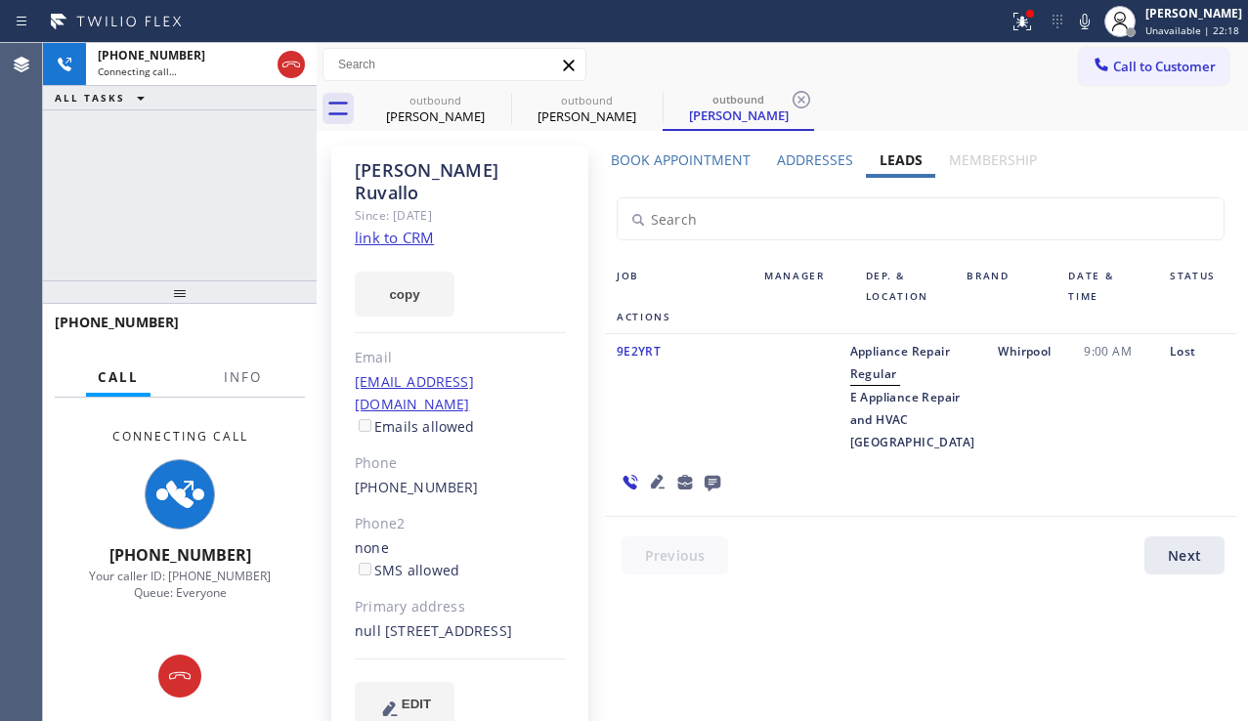
click at [720, 476] on icon at bounding box center [713, 484] width 16 height 16
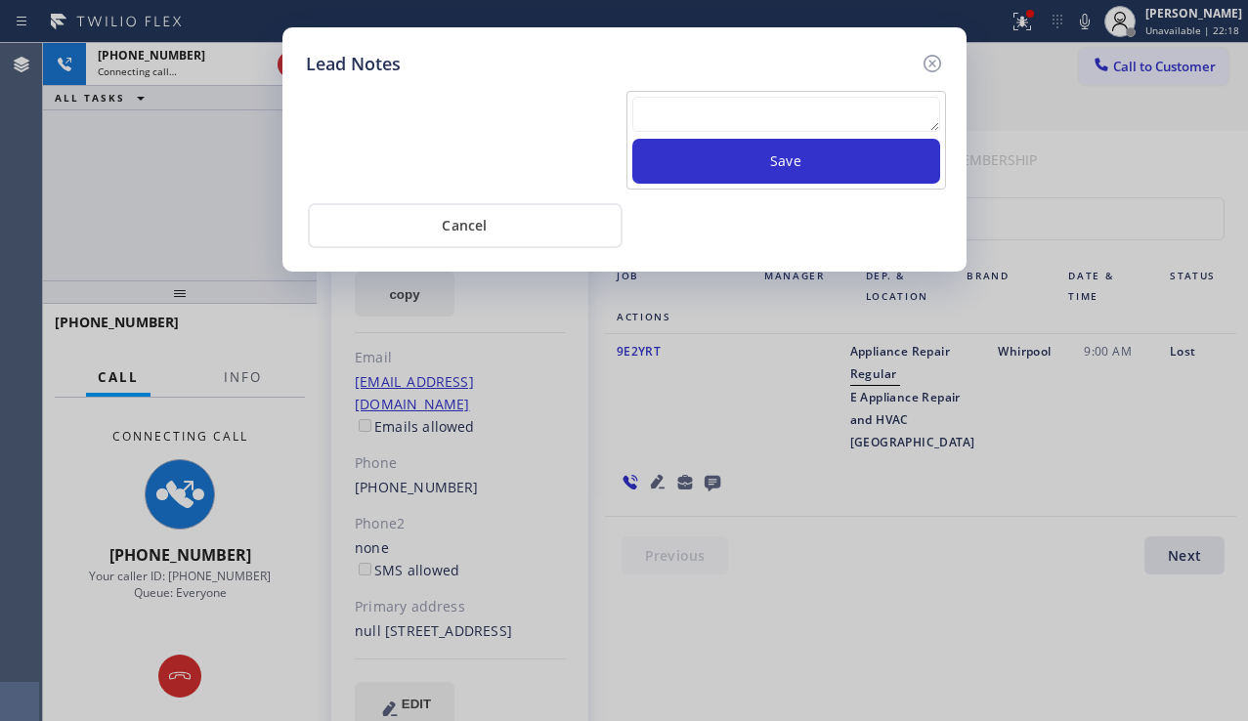
click at [823, 114] on textarea at bounding box center [786, 114] width 308 height 35
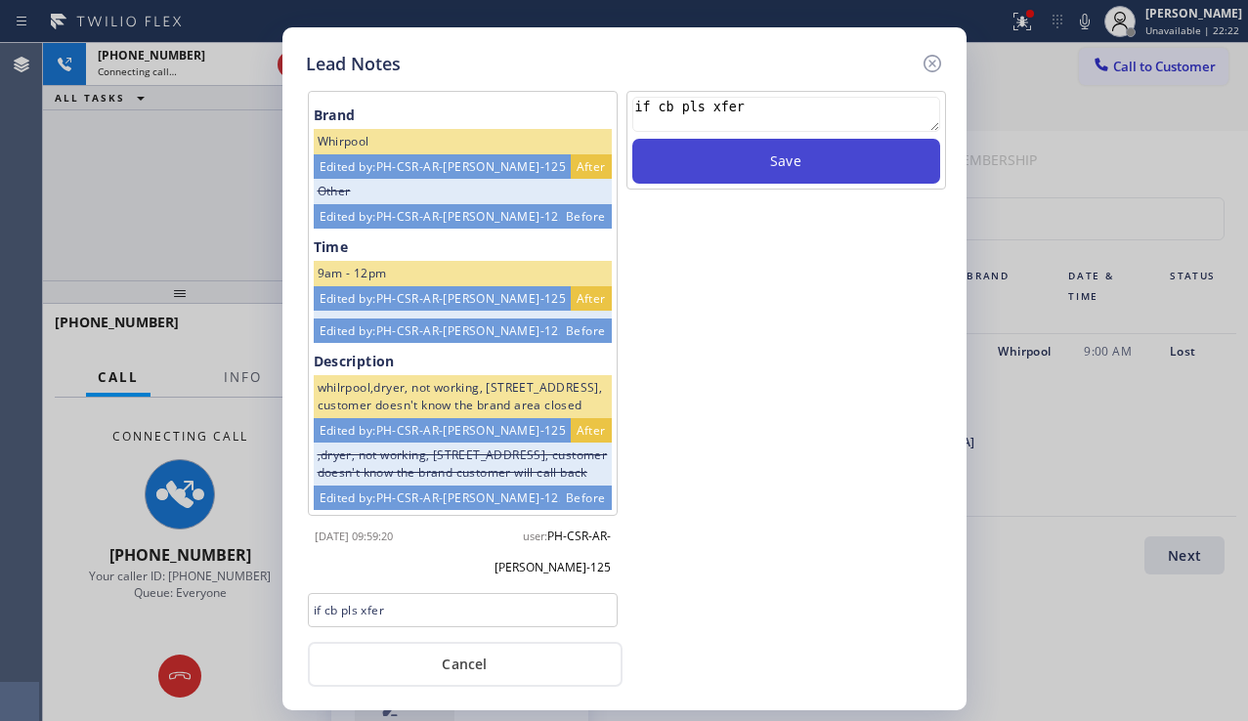
type textarea "if cb pls xfer"
click at [758, 156] on button "Save" at bounding box center [786, 161] width 308 height 45
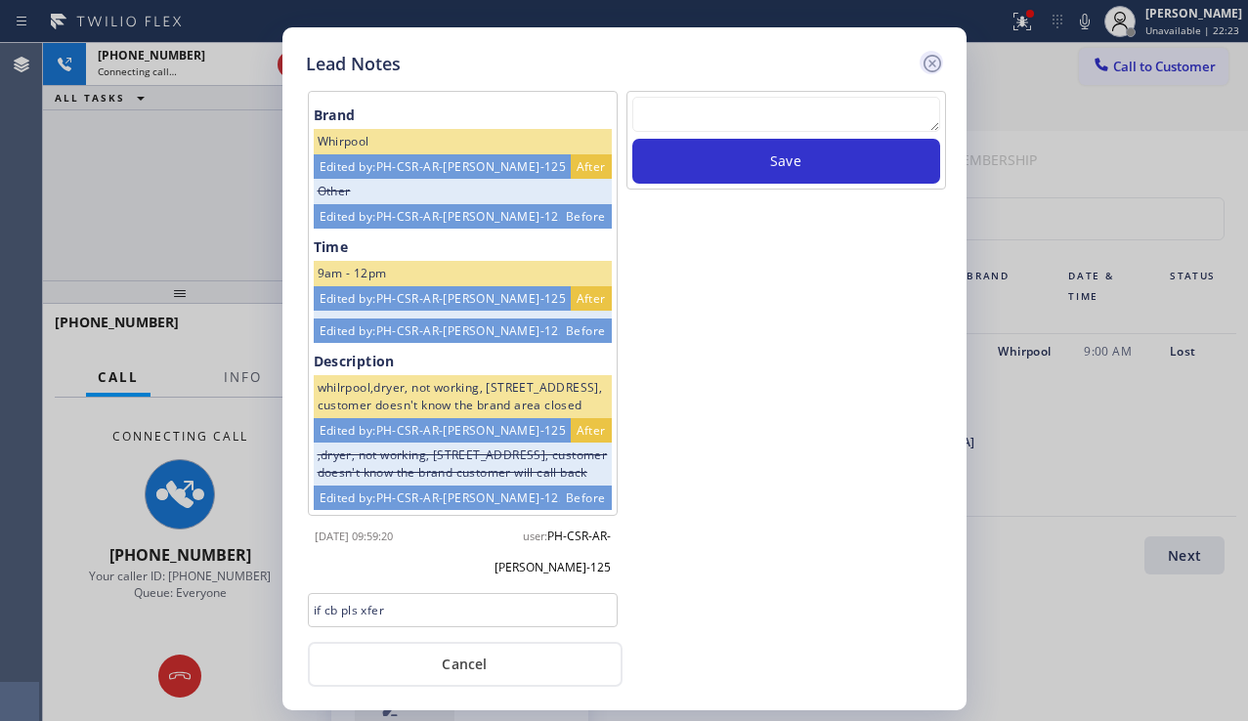
click at [924, 61] on icon at bounding box center [932, 63] width 23 height 23
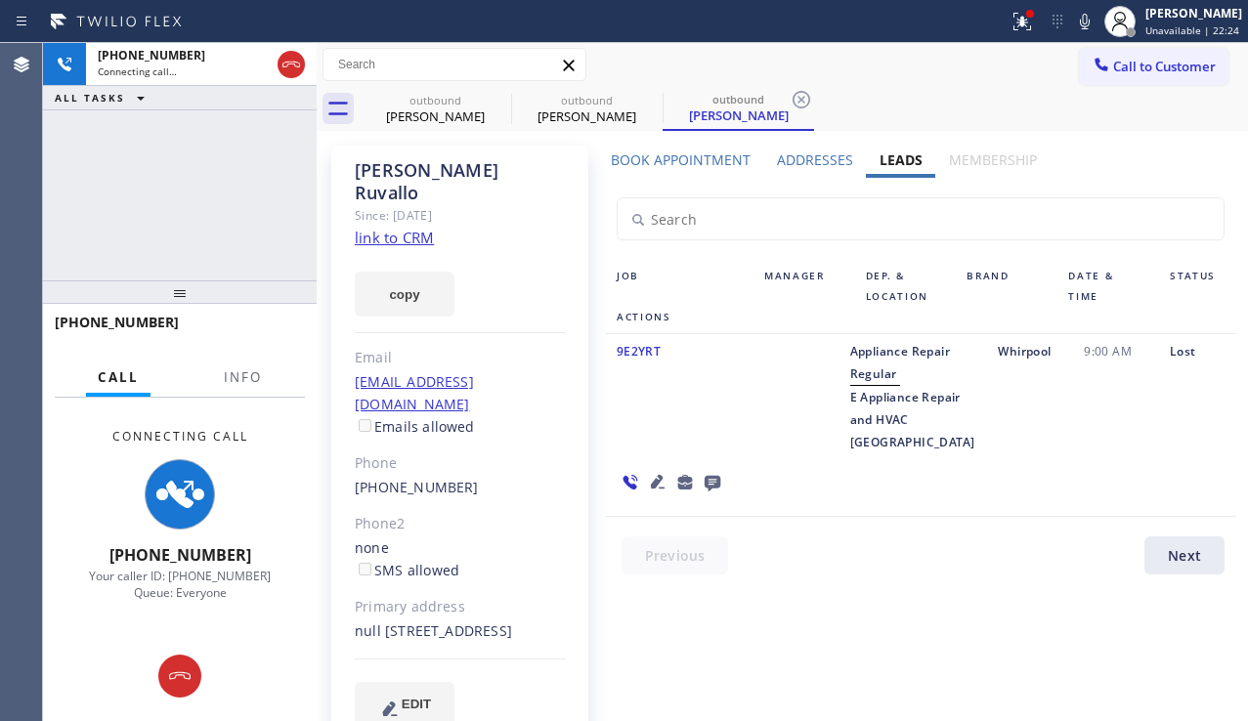
click at [670, 470] on icon at bounding box center [657, 481] width 23 height 23
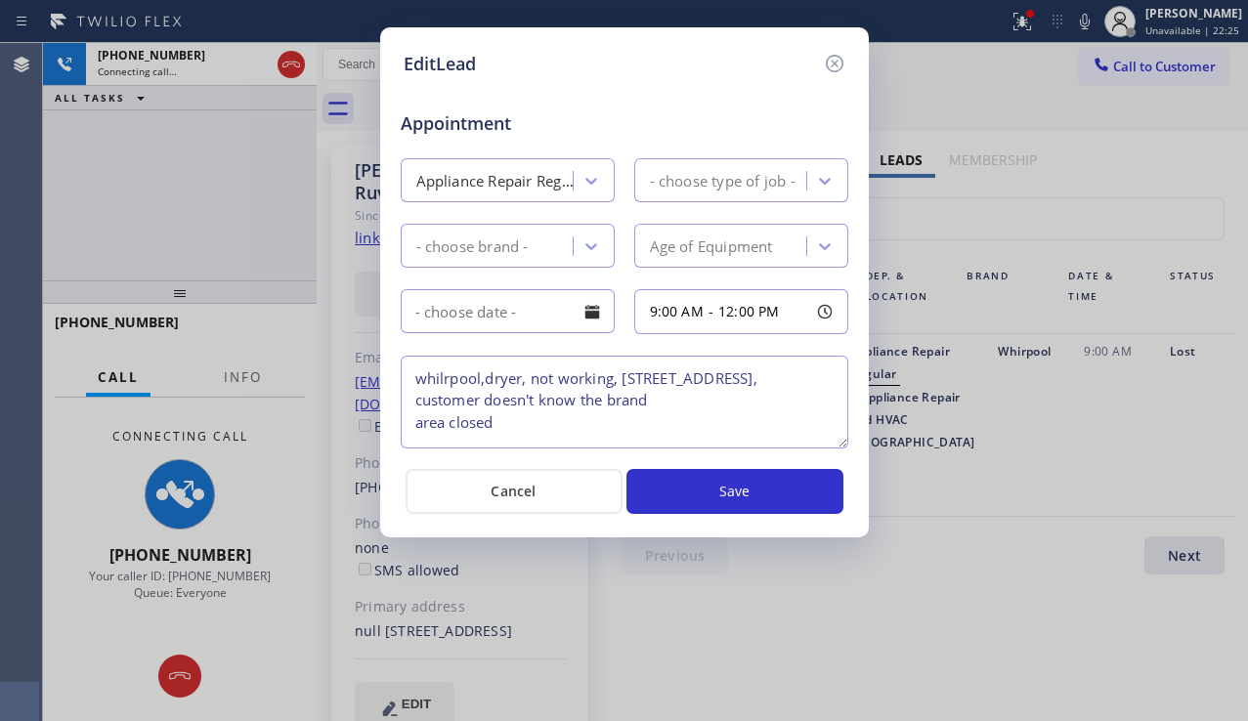
type textarea "whilrpool,dryer, not working, [STREET_ADDRESS], customer doesn't know the brand…"
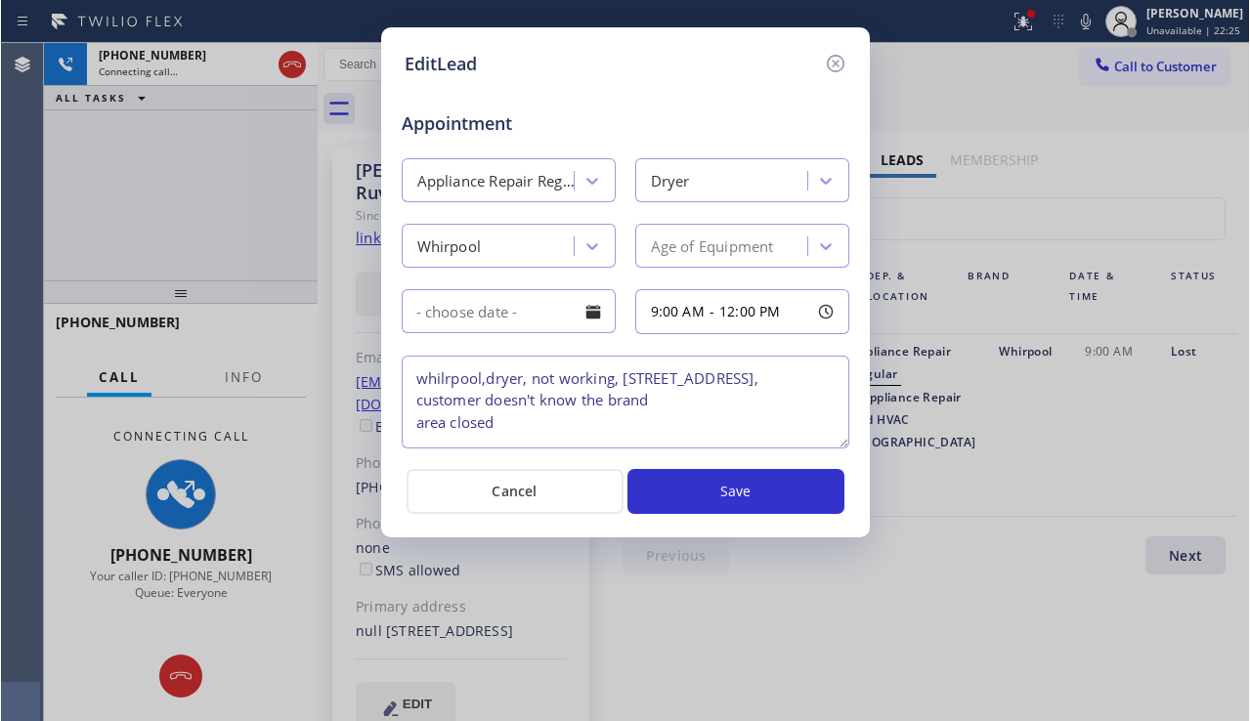
scroll to position [41, 0]
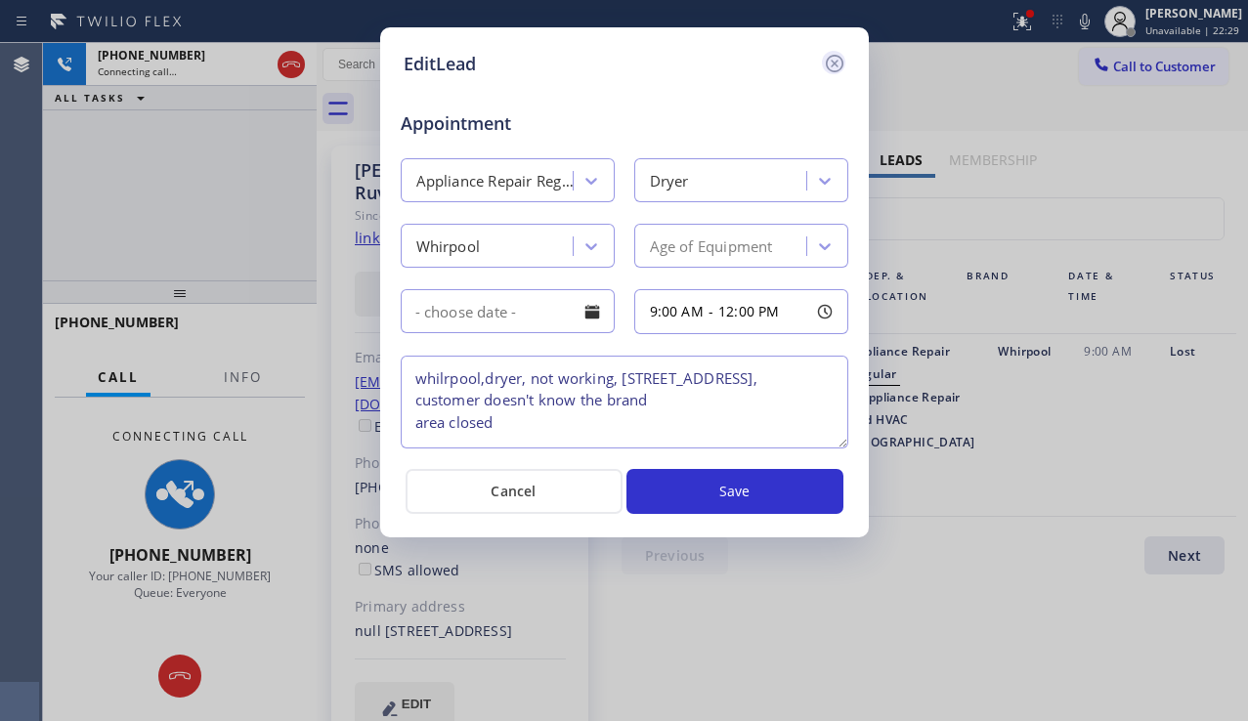
click at [838, 68] on icon at bounding box center [834, 63] width 23 height 23
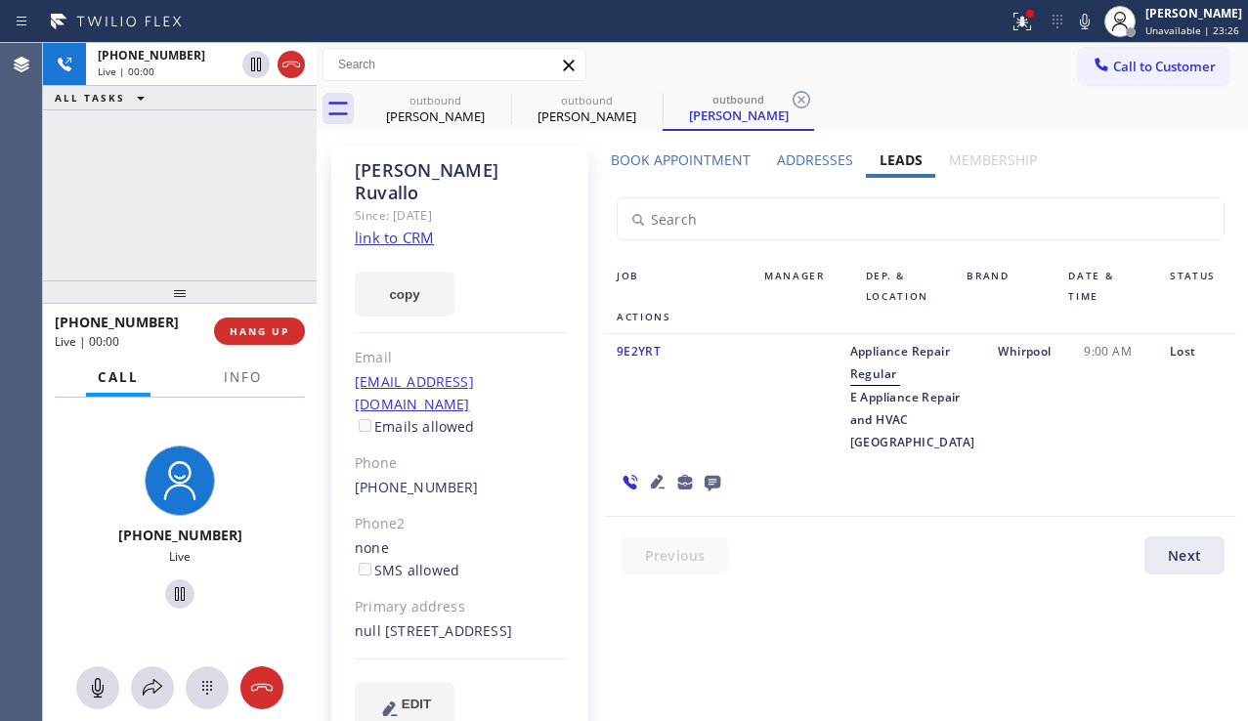
click at [839, 424] on div "Appliance Repair Regular E Appliance Repair and HVAC [GEOGRAPHIC_DATA]" at bounding box center [913, 396] width 149 height 113
drag, startPoint x: 857, startPoint y: 530, endPoint x: 809, endPoint y: 428, distance: 112.4
click at [839, 428] on div "Appliance Repair Regular E Appliance Repair and HVAC [GEOGRAPHIC_DATA]" at bounding box center [913, 396] width 149 height 113
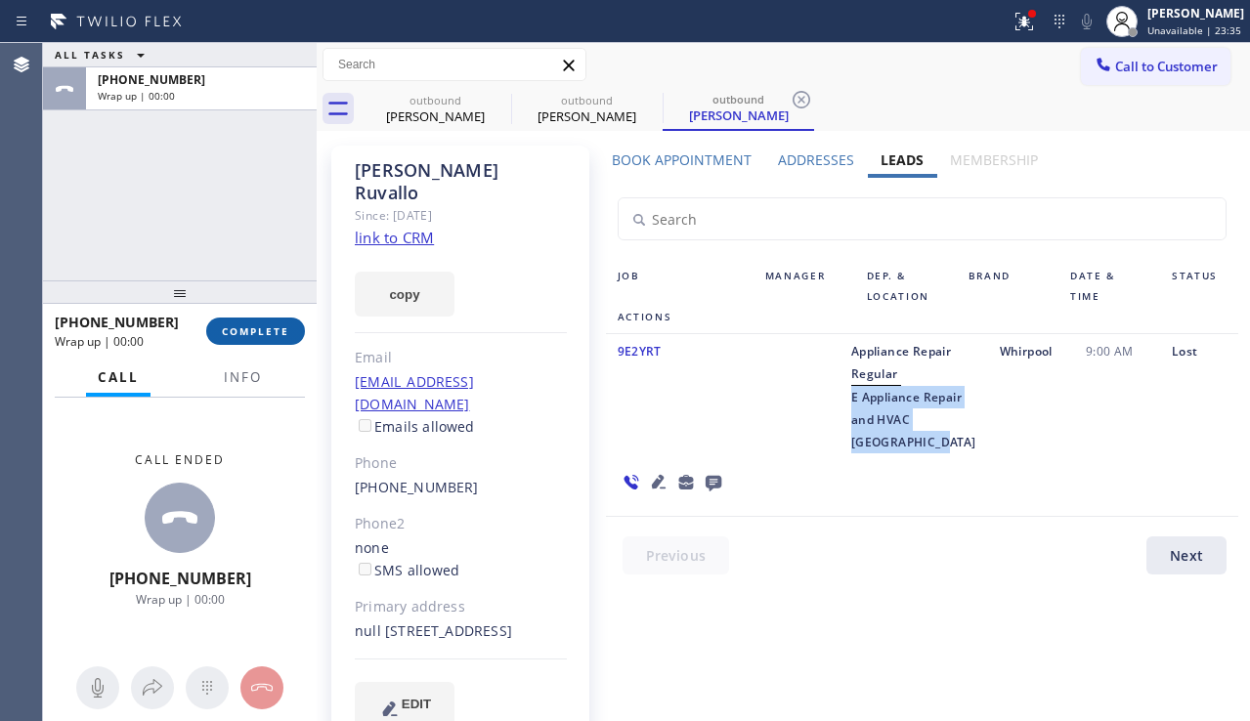
click at [262, 333] on span "COMPLETE" at bounding box center [255, 332] width 67 height 14
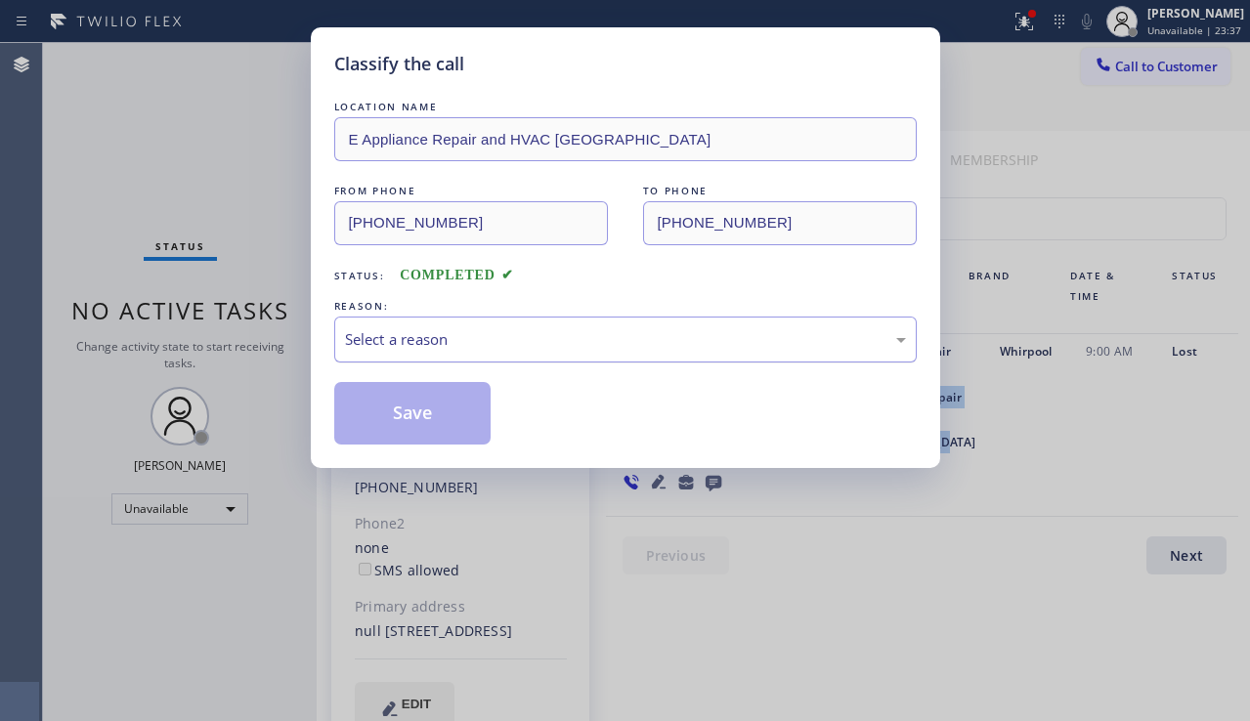
click at [473, 334] on div "Select a reason" at bounding box center [625, 339] width 561 height 22
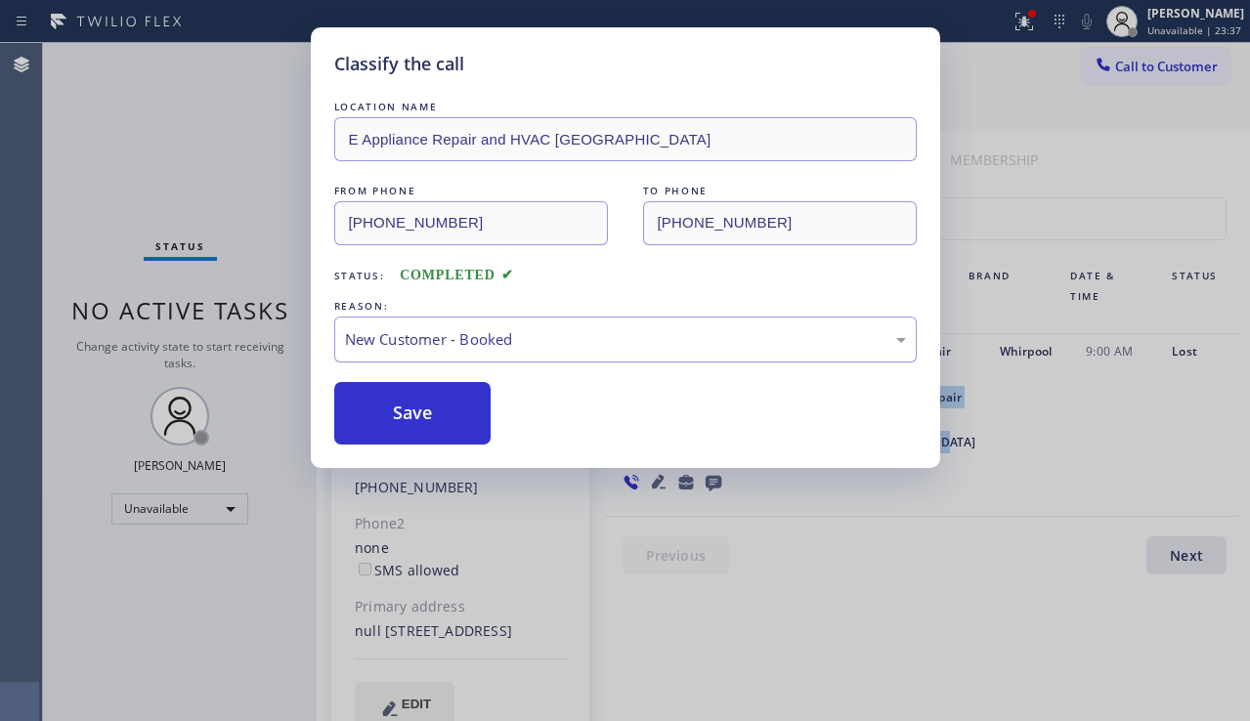
click at [475, 353] on div "New Customer - Booked" at bounding box center [625, 340] width 583 height 46
click at [422, 416] on button "Save" at bounding box center [412, 413] width 157 height 63
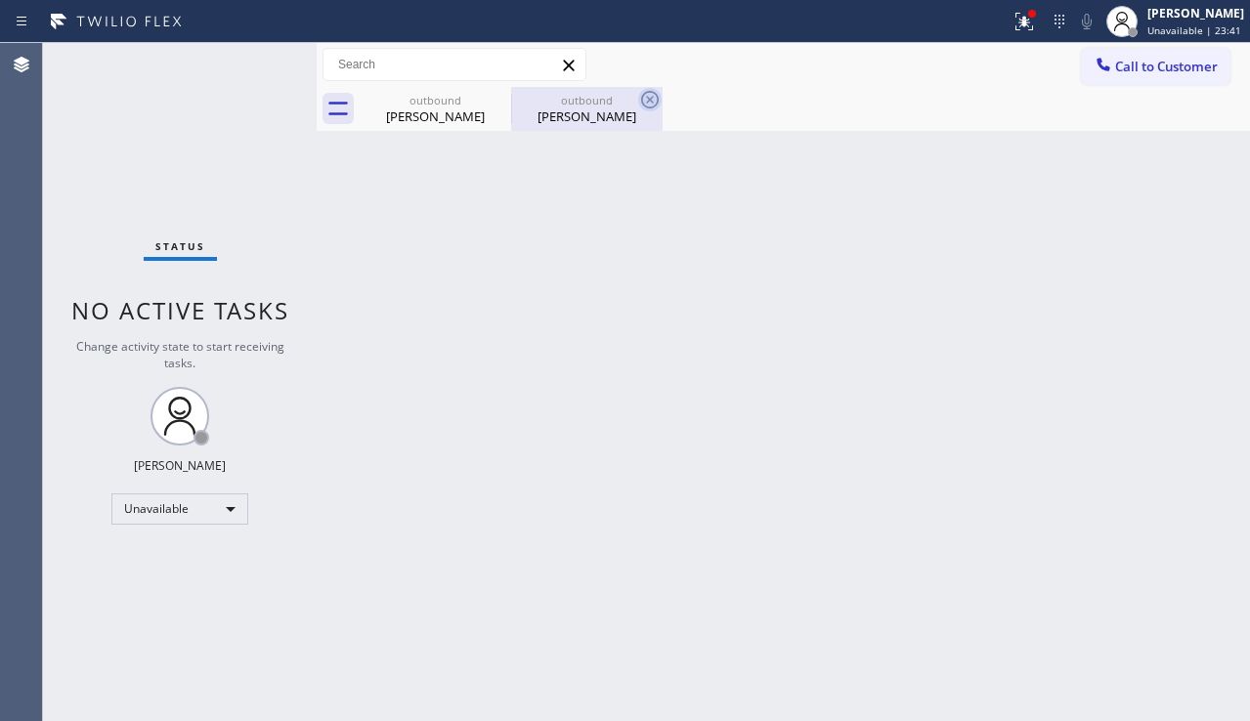
click at [648, 98] on icon at bounding box center [650, 100] width 18 height 18
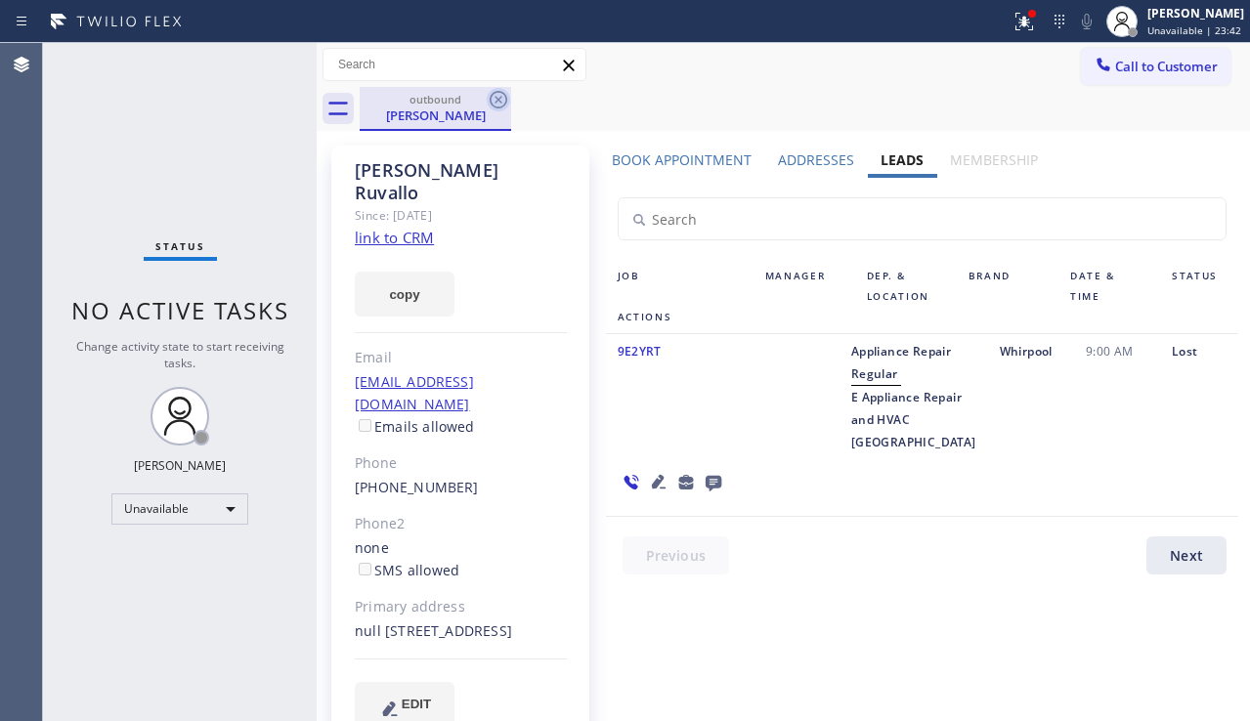
click at [501, 103] on icon at bounding box center [499, 100] width 18 height 18
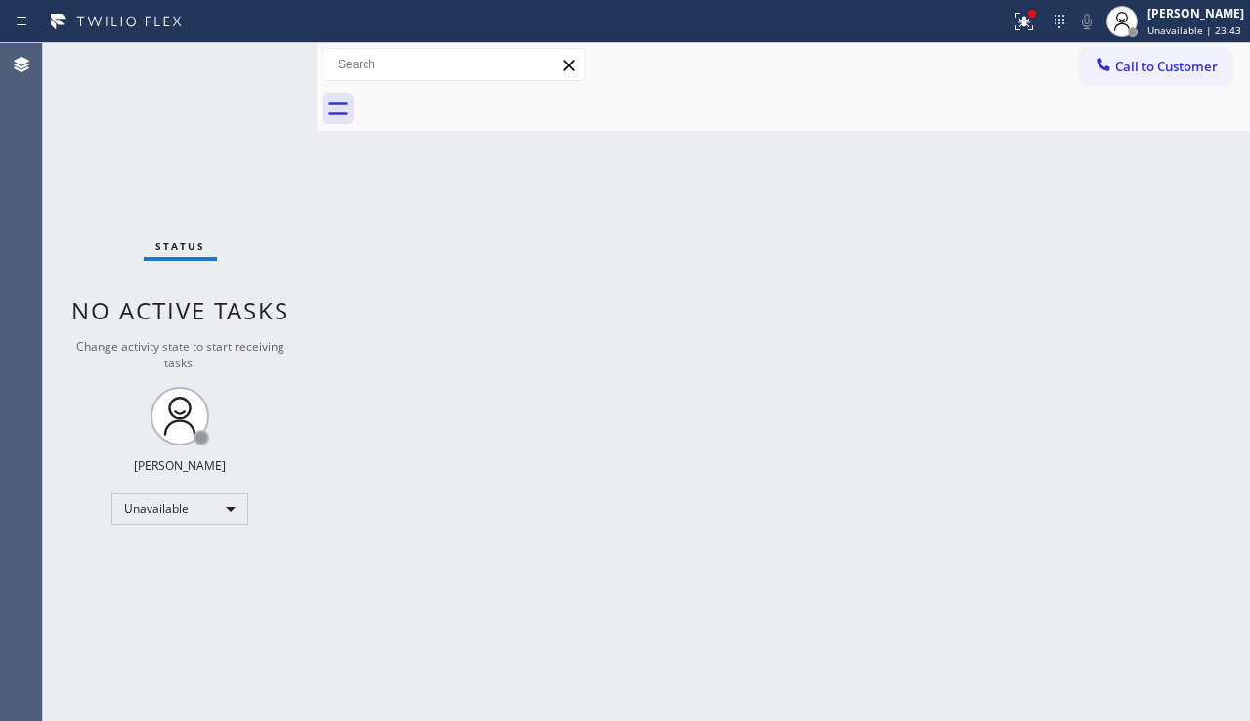
click at [593, 275] on div "Back to Dashboard Change Sender ID Customers Technicians Select a contact Outbo…" at bounding box center [783, 382] width 933 height 678
click at [1003, 38] on button at bounding box center [1024, 21] width 43 height 43
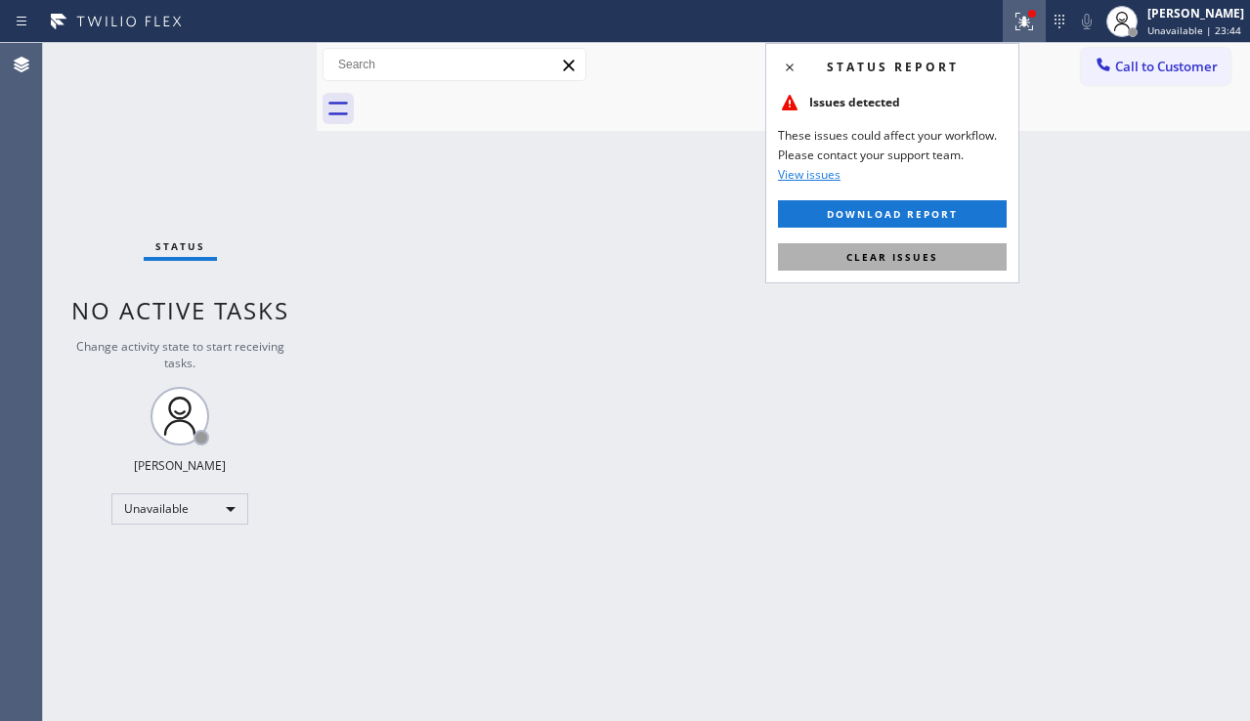
click at [853, 245] on button "Clear issues" at bounding box center [892, 256] width 229 height 27
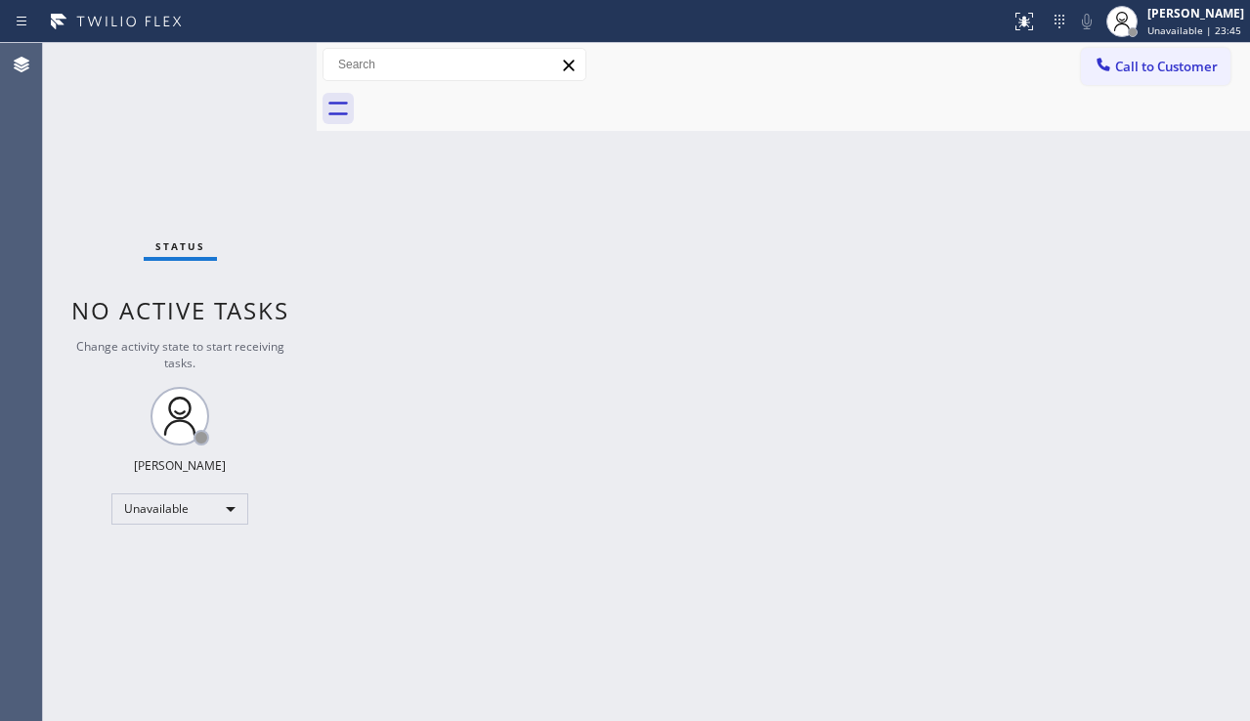
click at [691, 320] on div "Back to Dashboard Change Sender ID Customers Technicians Select a contact Outbo…" at bounding box center [783, 382] width 933 height 678
click at [154, 517] on div "Unavailable" at bounding box center [179, 509] width 137 height 31
click at [177, 543] on li "Offline" at bounding box center [178, 536] width 133 height 23
click at [1148, 28] on span "Offline | 0s" at bounding box center [1175, 30] width 54 height 14
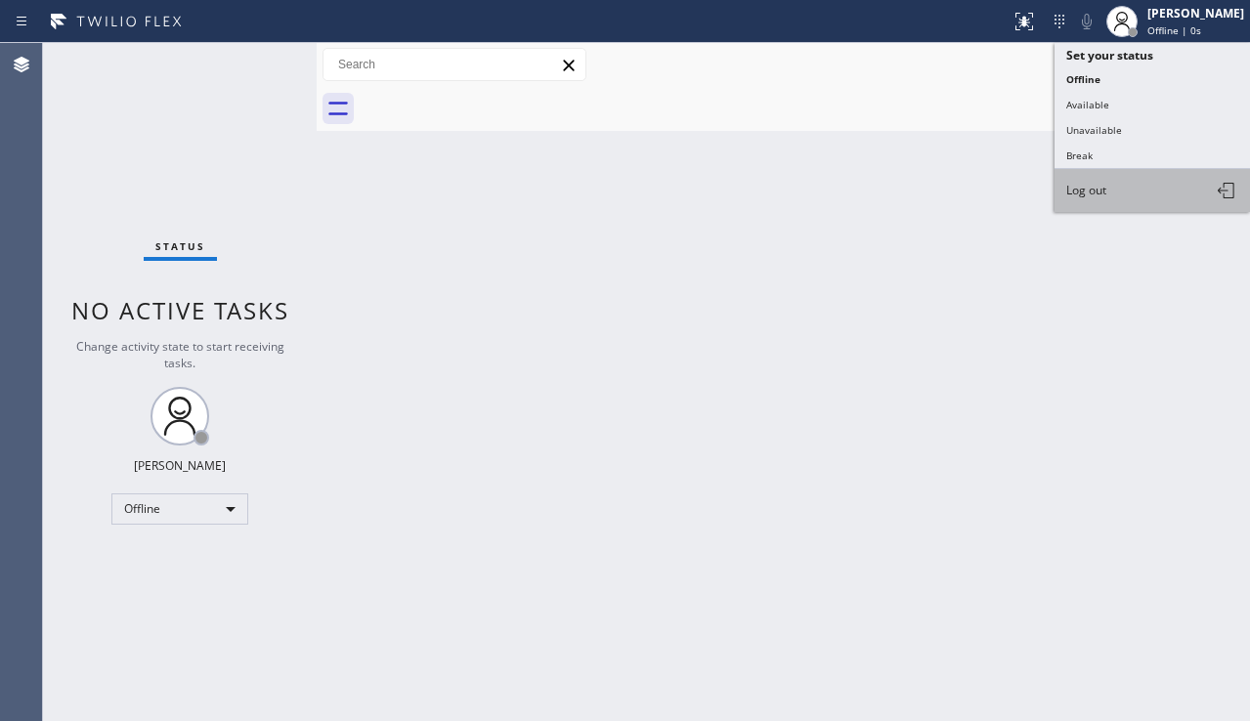
click at [1099, 197] on span "Log out" at bounding box center [1086, 190] width 40 height 17
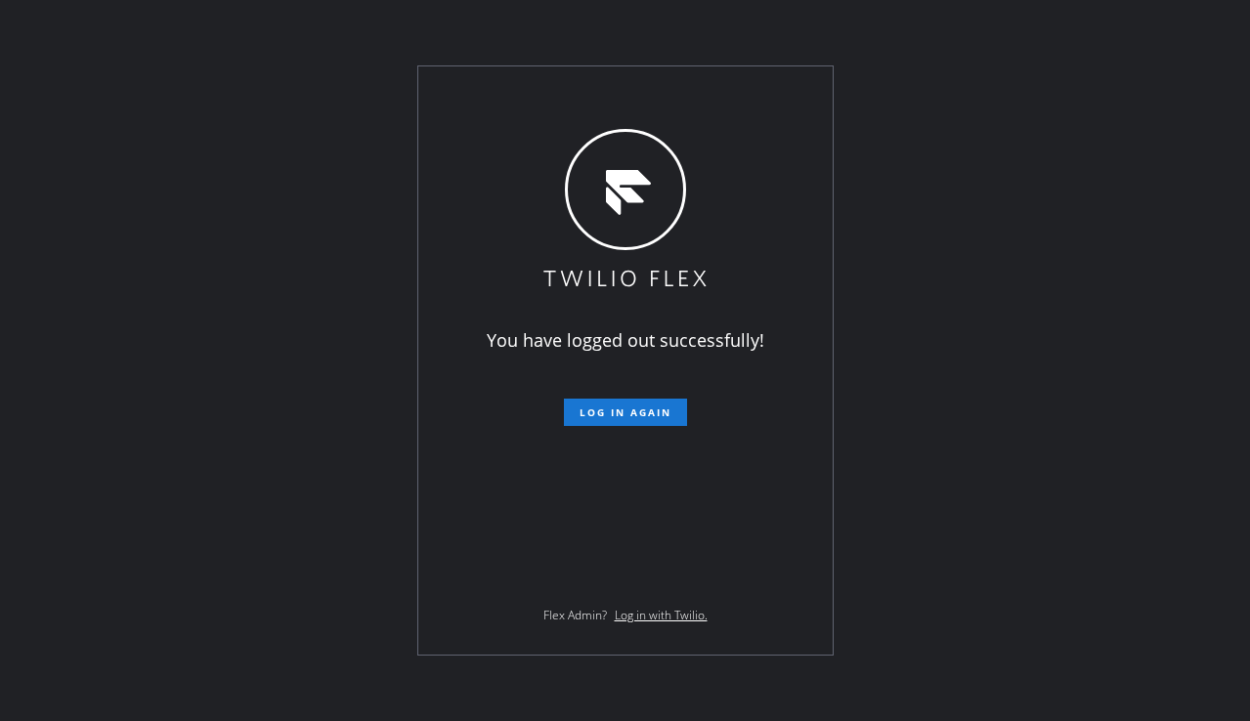
drag, startPoint x: 154, startPoint y: 616, endPoint x: 229, endPoint y: 653, distance: 83.1
click at [154, 616] on div "You have logged out successfully! Log in again Flex Admin? Log in with Twilio." at bounding box center [625, 360] width 1250 height 721
click at [272, 563] on div "You have logged out successfully! Log in again Flex Admin? Log in with Twilio." at bounding box center [625, 360] width 1250 height 721
click at [1186, 580] on div "You have logged out successfully! Log in again Flex Admin? Log in with Twilio." at bounding box center [625, 360] width 1250 height 721
